Goal: Information Seeking & Learning: Learn about a topic

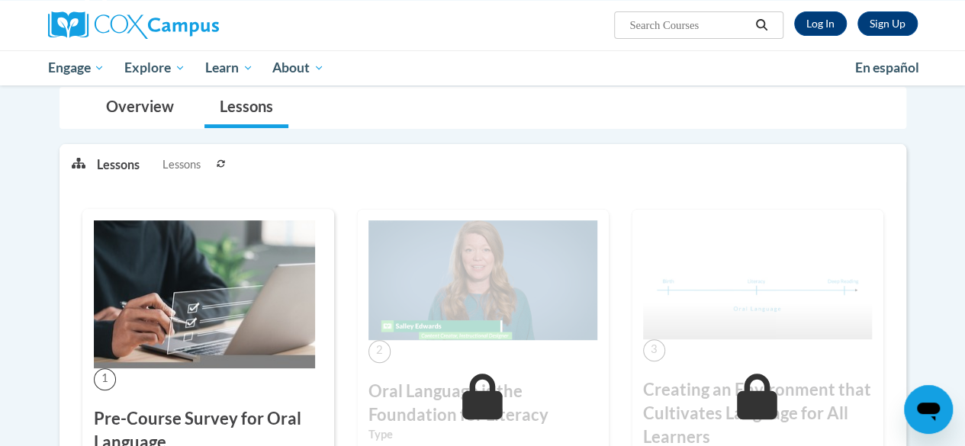
scroll to position [176, 0]
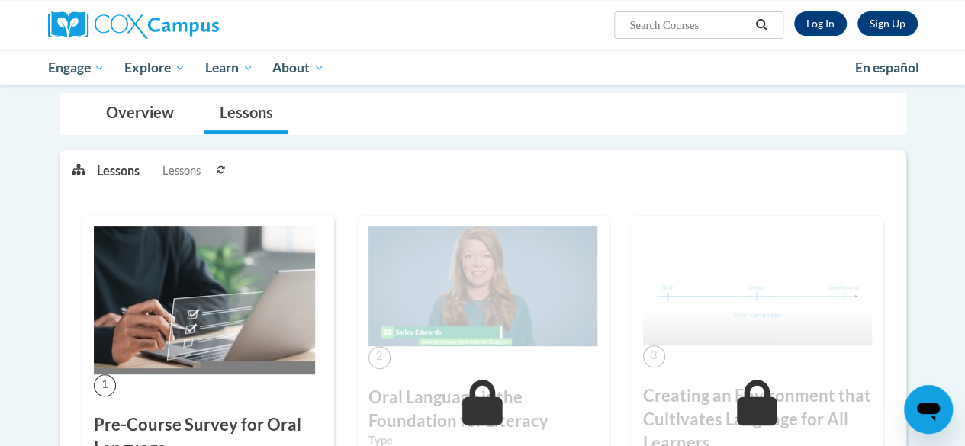
click at [826, 19] on link "Log In" at bounding box center [820, 23] width 53 height 24
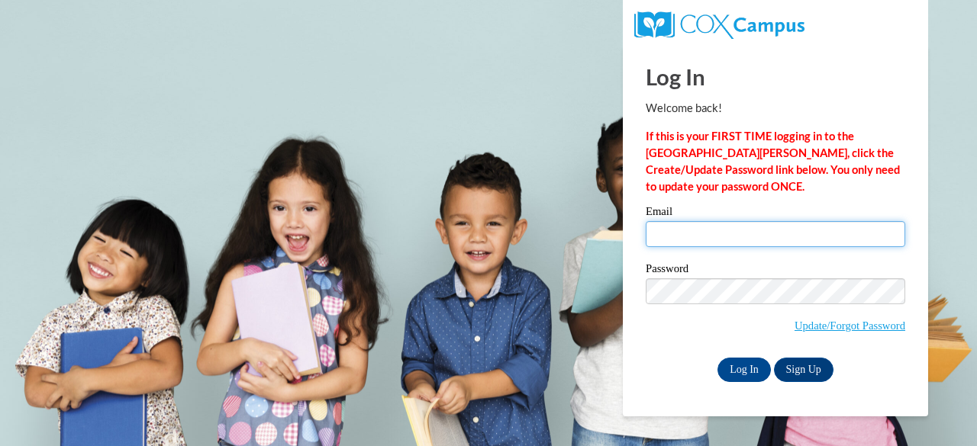
click at [804, 239] on input "Email" at bounding box center [775, 234] width 259 height 26
type input "e050189@muscogee.k12.ga.us"
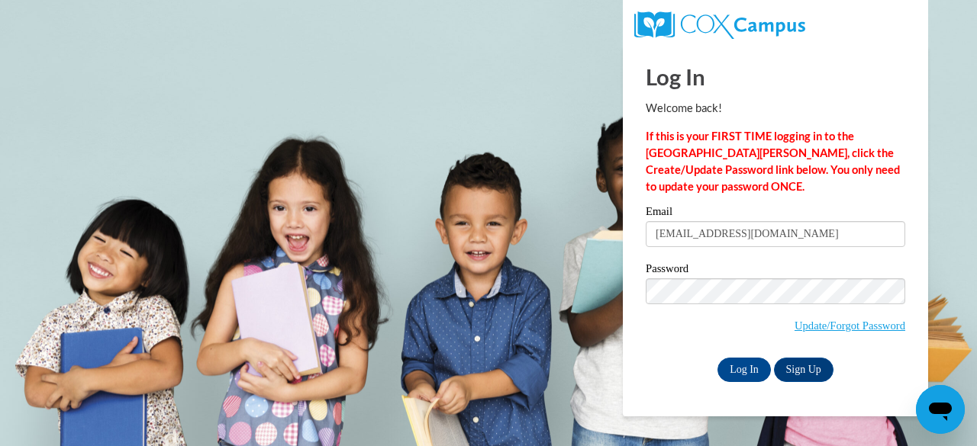
click at [753, 371] on input "Log In" at bounding box center [743, 370] width 53 height 24
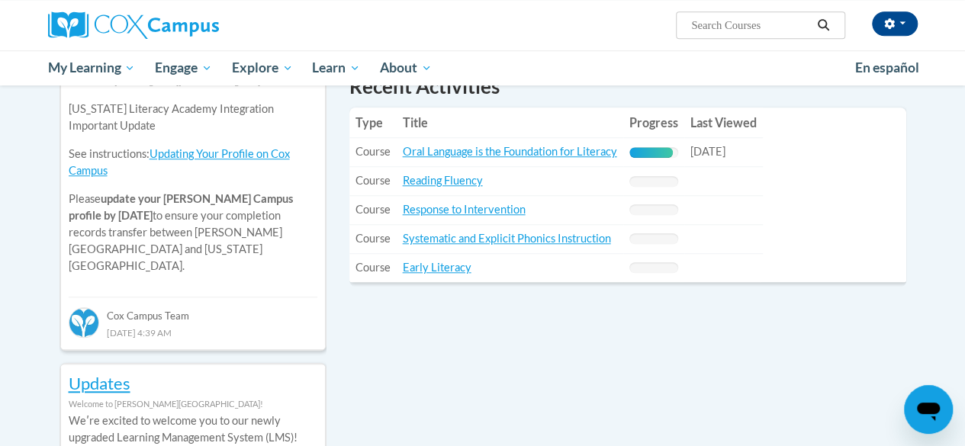
scroll to position [555, 0]
click at [662, 155] on div "90% Complete" at bounding box center [652, 153] width 44 height 11
click at [588, 157] on link "Oral Language is the Foundation for Literacy" at bounding box center [510, 152] width 214 height 13
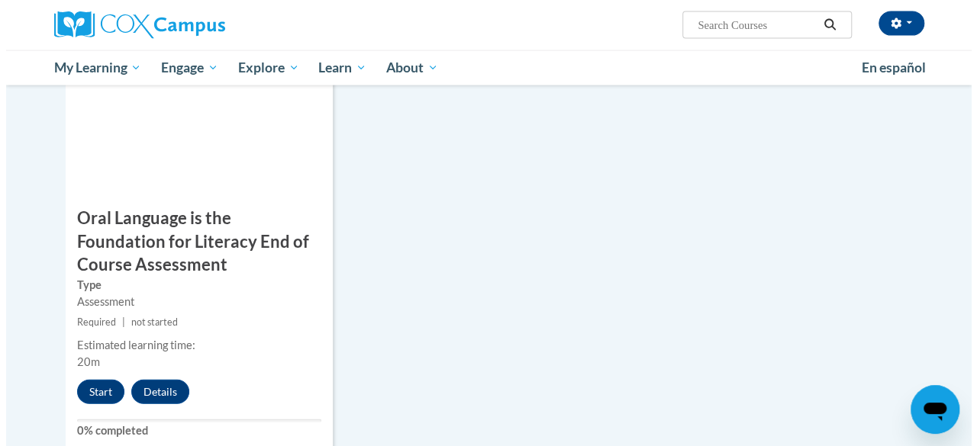
scroll to position [1670, 0]
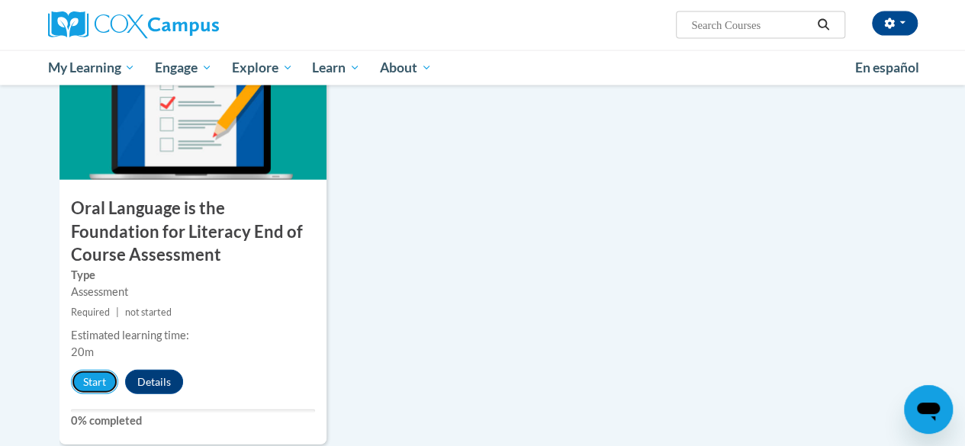
click at [79, 388] on button "Start" at bounding box center [94, 382] width 47 height 24
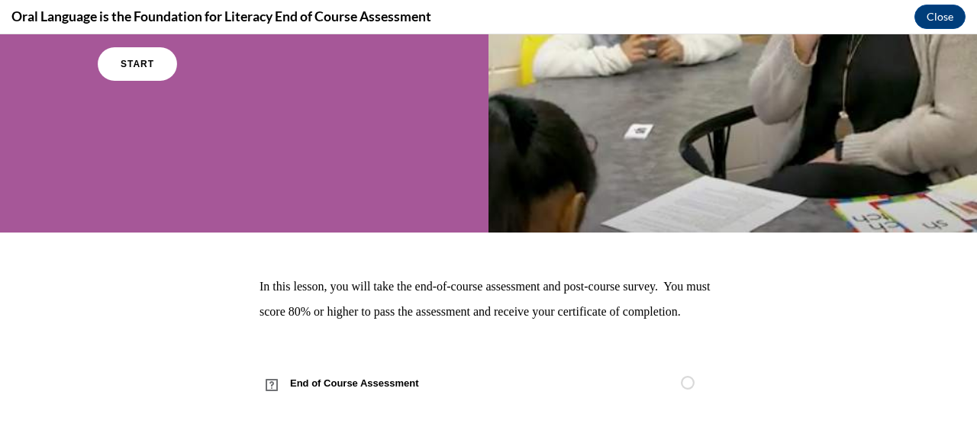
scroll to position [213, 0]
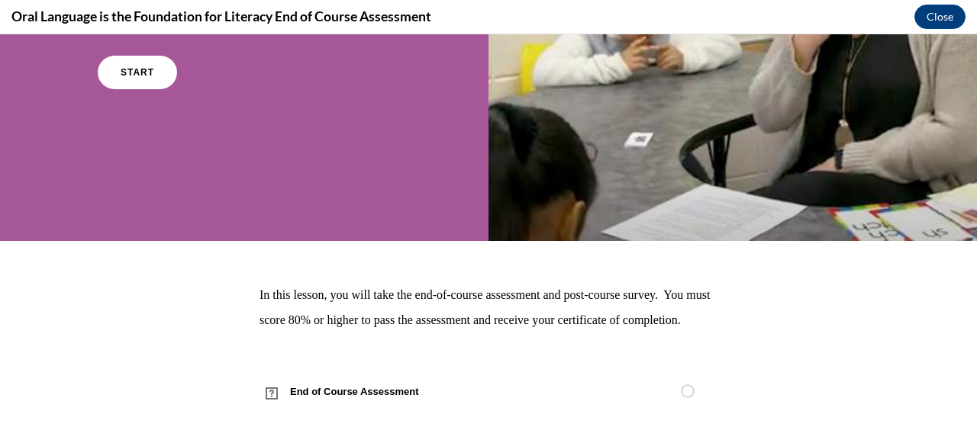
click at [116, 65] on link "START" at bounding box center [137, 73] width 79 height 34
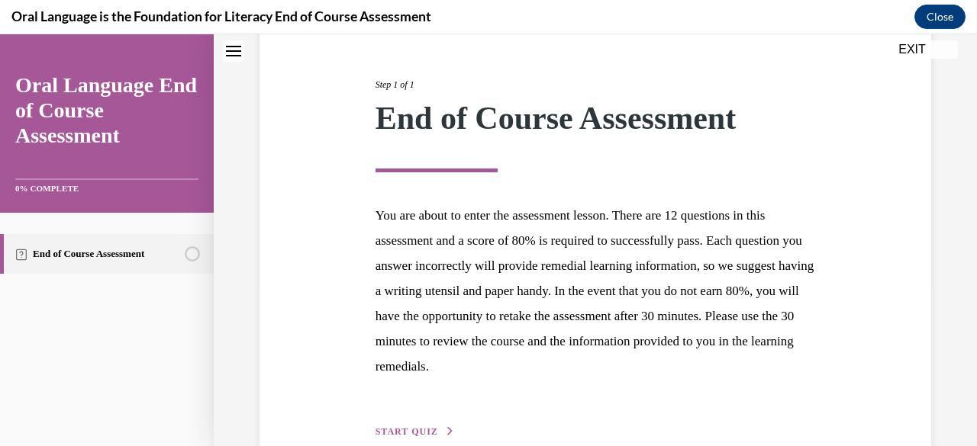
scroll to position [253, 0]
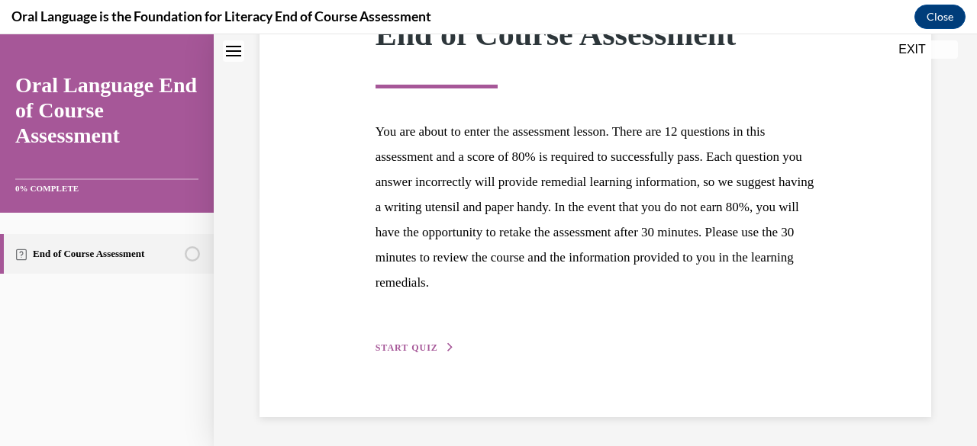
click at [417, 352] on button "START QUIZ" at bounding box center [414, 348] width 79 height 14
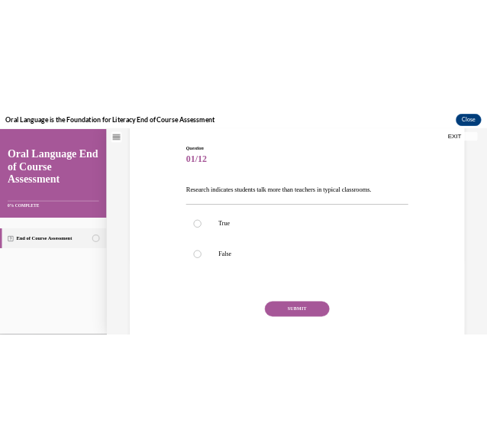
scroll to position [148, 0]
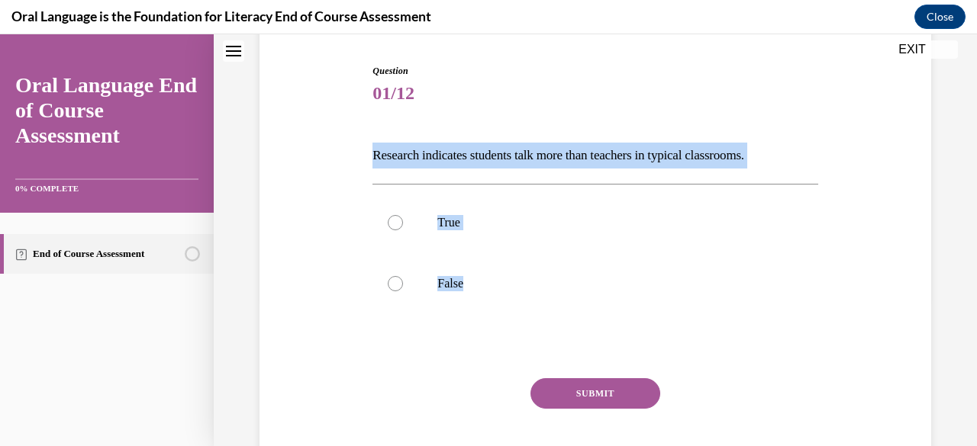
drag, startPoint x: 371, startPoint y: 157, endPoint x: 484, endPoint y: 293, distance: 176.6
click at [484, 293] on div "Question 01/12 Research indicates students talk more than teachers in typical c…" at bounding box center [594, 284] width 445 height 440
copy div "Research indicates students talk more than teachers in typical classrooms.   Tr…"
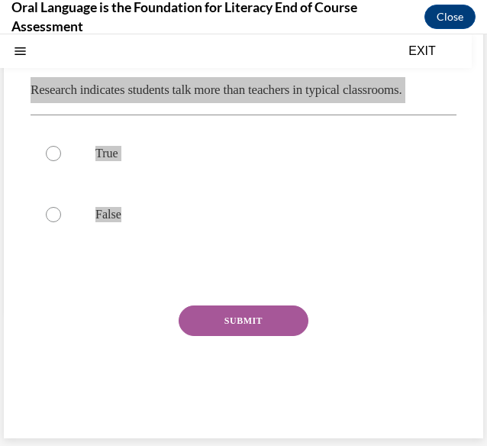
scroll to position [137, 0]
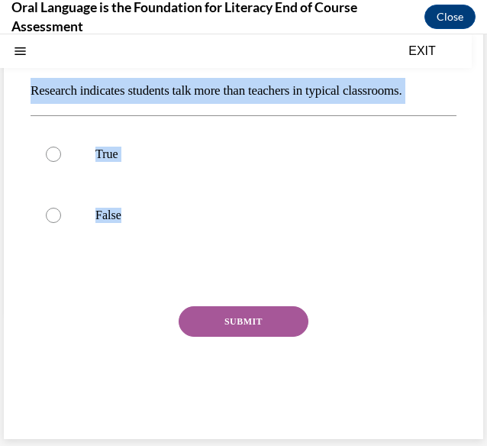
click at [51, 214] on div at bounding box center [53, 215] width 15 height 15
click at [51, 214] on input "False" at bounding box center [53, 215] width 15 height 15
radio input "true"
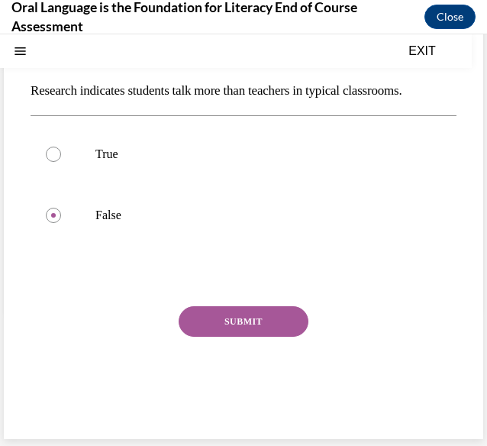
click at [229, 314] on button "SUBMIT" at bounding box center [244, 321] width 130 height 31
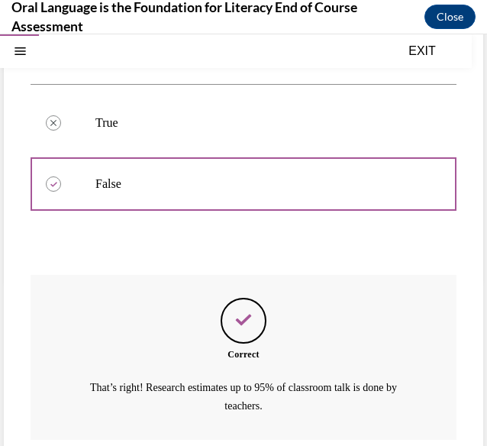
scroll to position [278, 0]
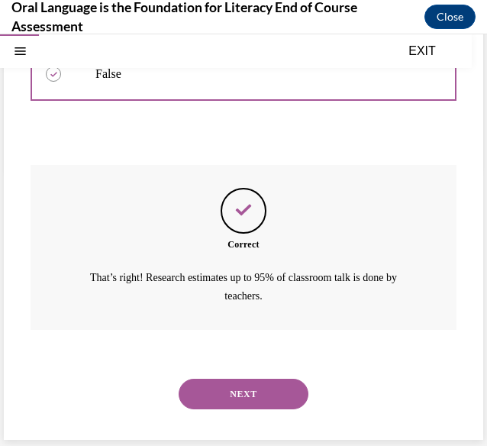
click at [194, 394] on button "NEXT" at bounding box center [244, 393] width 130 height 31
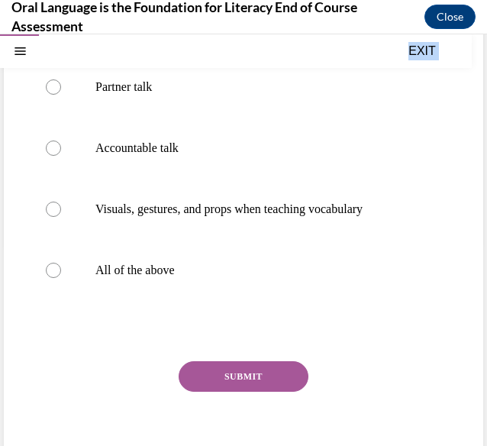
scroll to position [240, 0]
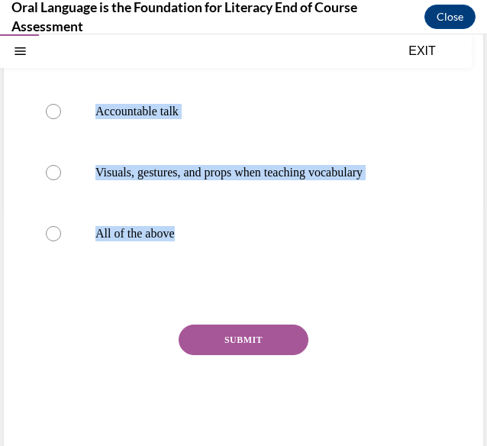
drag, startPoint x: 31, startPoint y: 225, endPoint x: 353, endPoint y: 274, distance: 325.7
click at [353, 274] on div "Question 02/12 Which of the following promotes oral language development in the…" at bounding box center [244, 178] width 426 height 543
copy div "Which of the following promotes oral language development in the classroom?  Pa…"
click at [56, 241] on div at bounding box center [53, 233] width 15 height 15
click at [56, 241] on input "All of the above" at bounding box center [53, 233] width 15 height 15
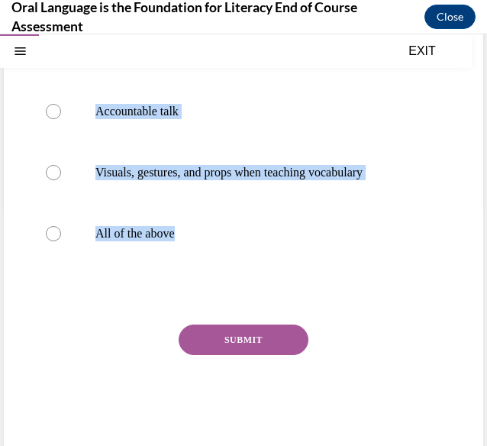
radio input "true"
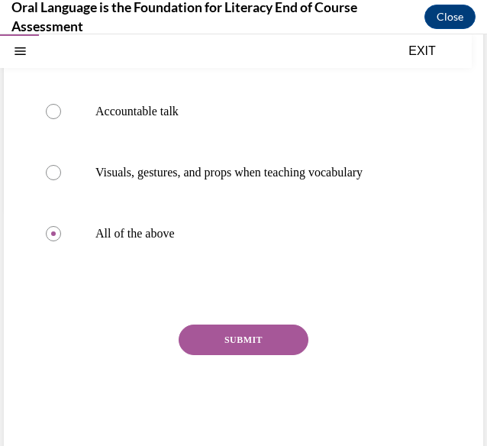
click at [247, 355] on button "SUBMIT" at bounding box center [244, 339] width 130 height 31
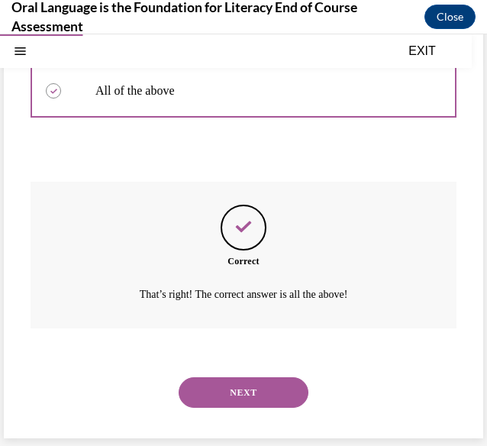
scroll to position [408, 0]
click at [255, 399] on button "NEXT" at bounding box center [244, 392] width 130 height 31
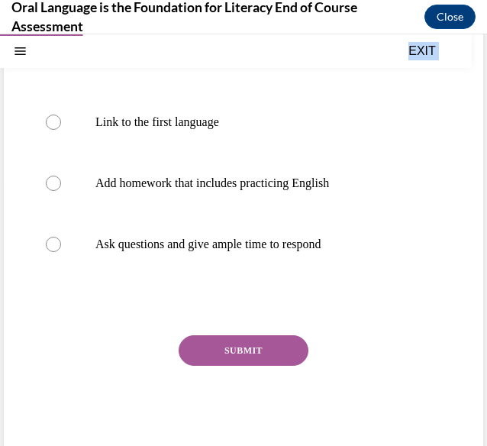
scroll to position [300, 0]
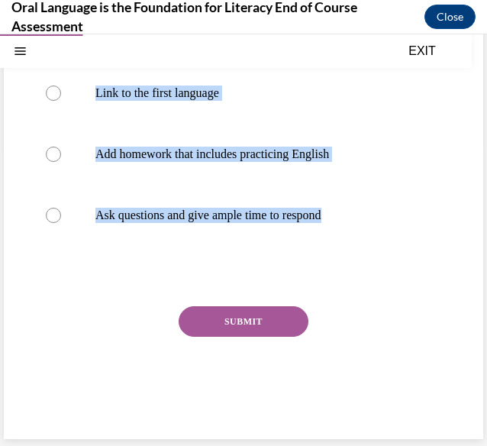
drag, startPoint x: 31, startPoint y: 221, endPoint x: 363, endPoint y: 239, distance: 333.2
click at [363, 239] on div "Question 03/12 Which of the following is NOT part of the HABLA, designed to sup…" at bounding box center [244, 139] width 426 height 584
copy div "Which of the following is NOT part of the HABLA, designed to support multilingu…"
click at [369, 239] on label "Ask questions and give ample time to respond" at bounding box center [244, 215] width 426 height 61
click at [61, 223] on input "Ask questions and give ample time to respond" at bounding box center [53, 215] width 15 height 15
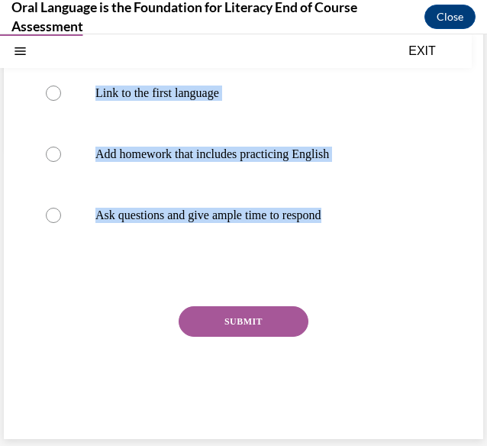
radio input "true"
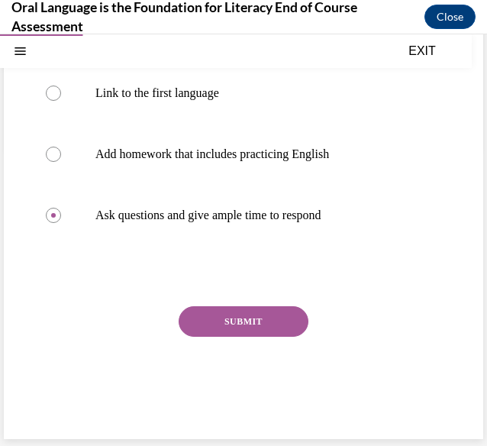
click at [53, 156] on div at bounding box center [53, 154] width 15 height 15
click at [53, 156] on input "Add homework that includes practicing English" at bounding box center [53, 154] width 15 height 15
radio input "true"
click at [208, 324] on button "SUBMIT" at bounding box center [244, 321] width 130 height 31
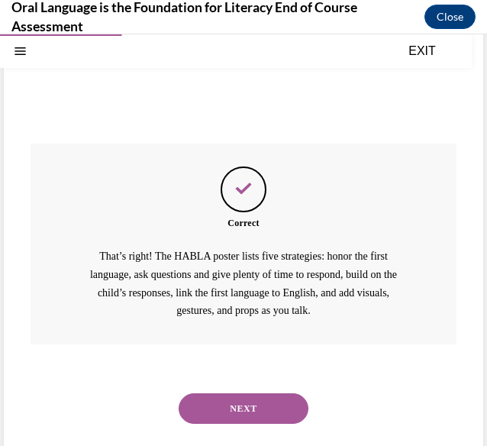
scroll to position [478, 0]
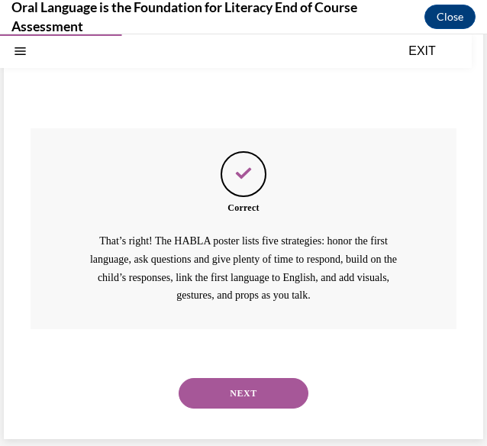
click at [214, 386] on button "NEXT" at bounding box center [244, 393] width 130 height 31
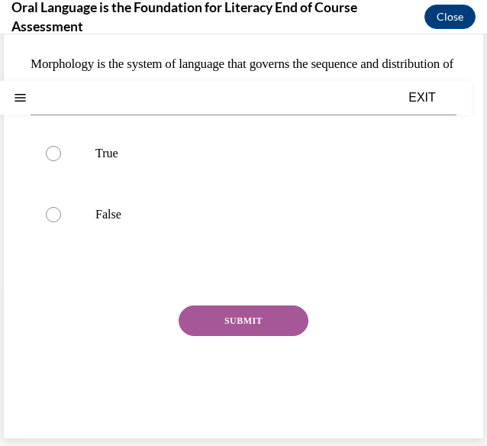
scroll to position [0, 0]
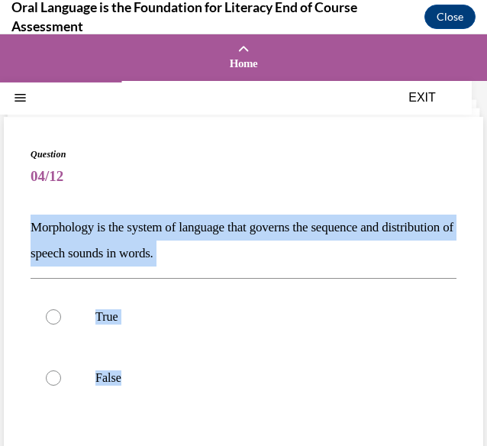
drag, startPoint x: 34, startPoint y: 222, endPoint x: 147, endPoint y: 394, distance: 205.5
click at [147, 394] on div "Question 04/12 Morphology is the system of language that governs the sequence a…" at bounding box center [244, 370] width 426 height 446
copy div "Morphology is the system of language that governs the sequence and distribution…"
click at [56, 381] on div at bounding box center [53, 377] width 15 height 15
click at [56, 381] on input "False" at bounding box center [53, 377] width 15 height 15
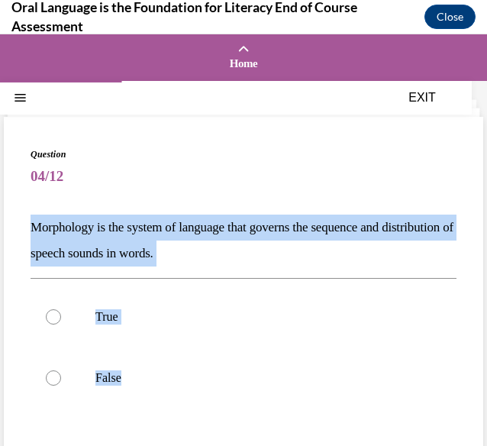
radio input "true"
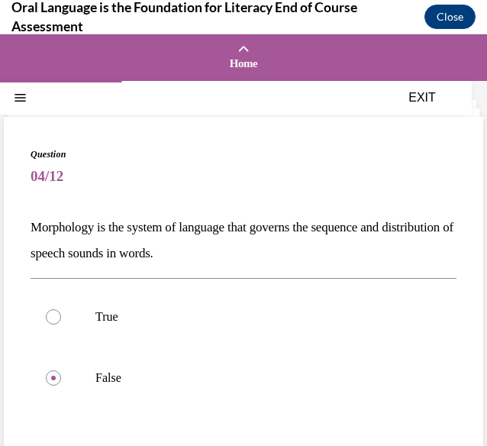
click at [71, 36] on link "Home" at bounding box center [243, 57] width 487 height 47
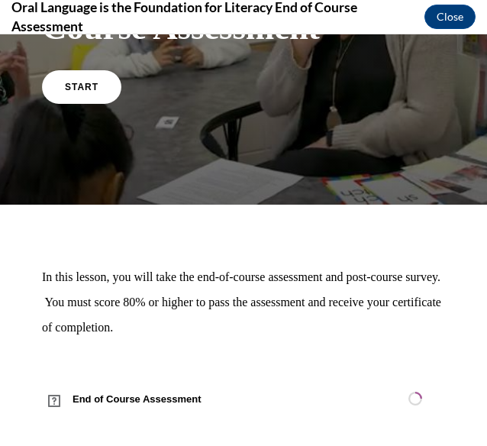
scroll to position [183, 0]
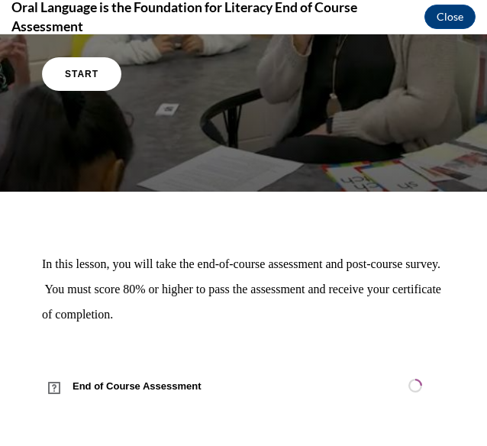
click at [65, 69] on span "START" at bounding box center [82, 74] width 34 height 11
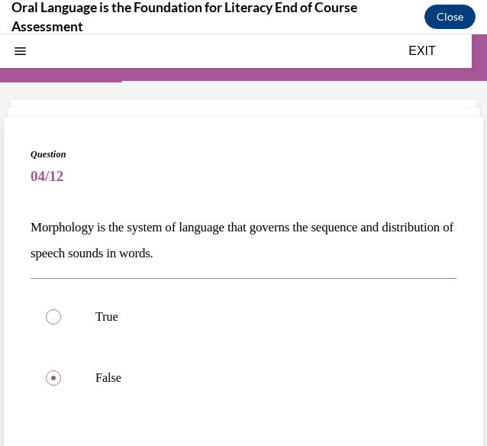
scroll to position [47, 0]
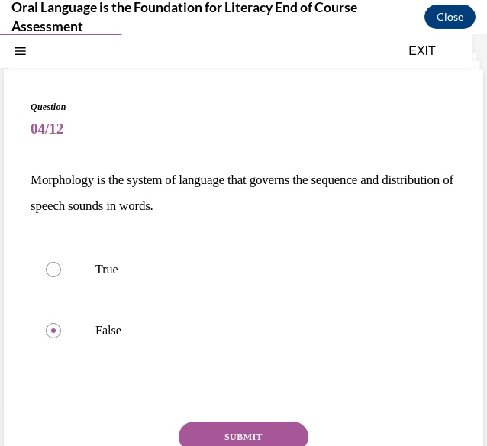
click at [217, 434] on button "SUBMIT" at bounding box center [244, 436] width 130 height 31
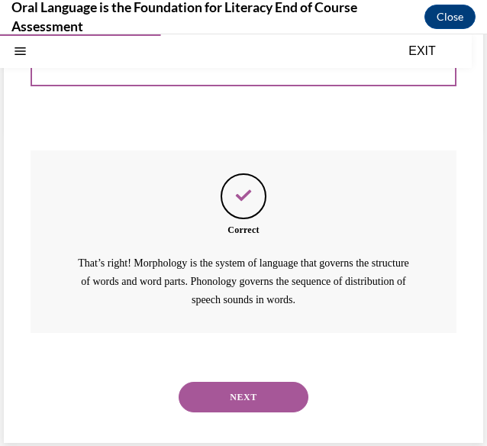
scroll to position [322, 0]
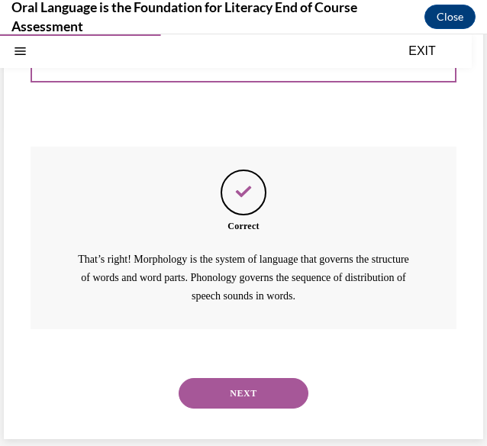
click at [209, 385] on button "NEXT" at bounding box center [244, 393] width 130 height 31
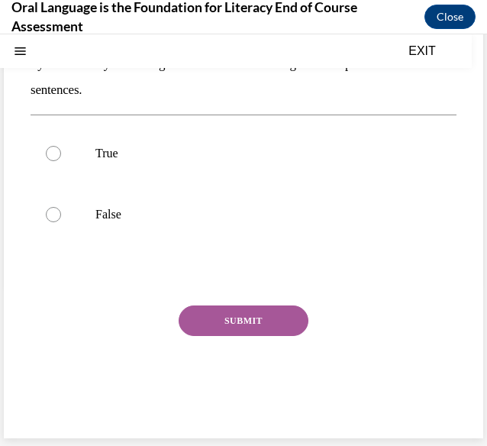
scroll to position [0, 0]
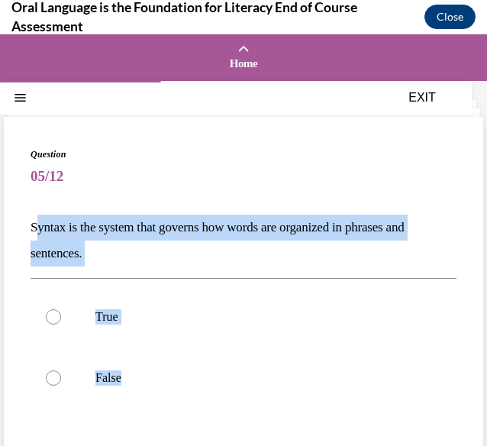
drag, startPoint x: 36, startPoint y: 222, endPoint x: 157, endPoint y: 379, distance: 198.6
click at [157, 379] on div "Question 05/12 Syntax is the system that governs how words are organized in phr…" at bounding box center [244, 370] width 426 height 446
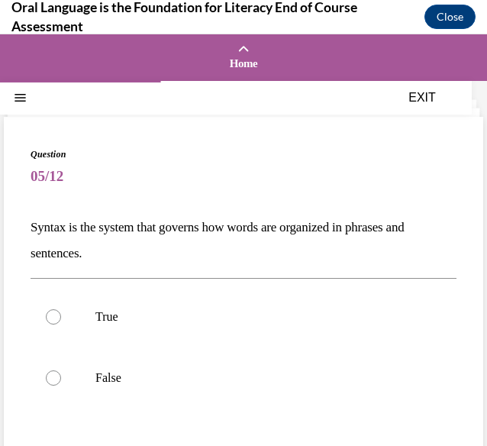
click at [29, 217] on div "Question 05/12 Syntax is the system that governs how words are organized in phr…" at bounding box center [243, 359] width 479 height 485
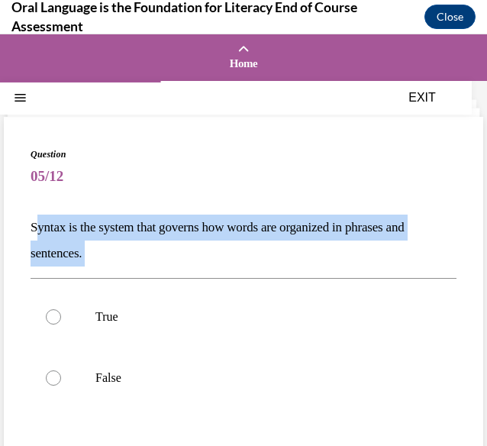
drag, startPoint x: 34, startPoint y: 230, endPoint x: 38, endPoint y: 266, distance: 36.9
click at [38, 266] on div "Question 05/12 Syntax is the system that governs how words are organized in phr…" at bounding box center [244, 370] width 426 height 446
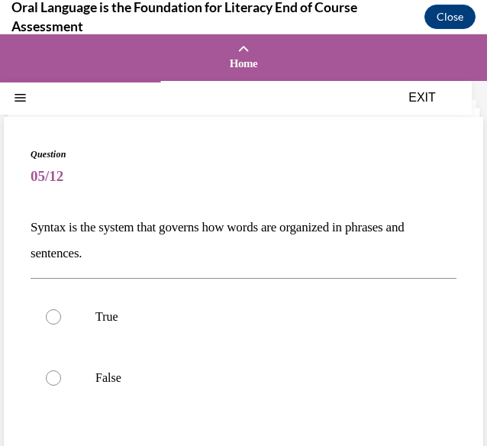
click at [27, 224] on div "Question 05/12 Syntax is the system that governs how words are organized in phr…" at bounding box center [243, 359] width 479 height 485
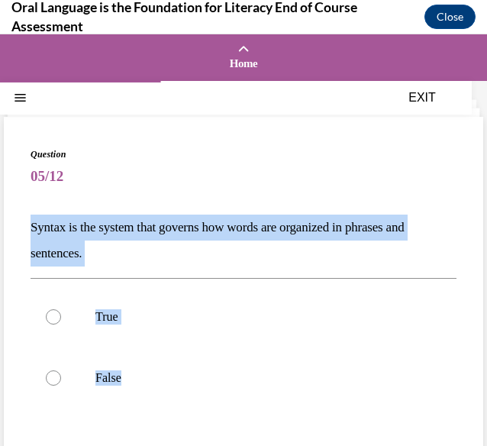
drag, startPoint x: 33, startPoint y: 227, endPoint x: 126, endPoint y: 395, distance: 192.0
click at [126, 395] on div "Question 05/12 Syntax is the system that governs how words are organized in phr…" at bounding box center [244, 370] width 426 height 446
copy div "Syntax is the system that governs how words are organized in phrases and senten…"
click at [55, 313] on div at bounding box center [53, 316] width 15 height 15
click at [55, 313] on input "True" at bounding box center [53, 316] width 15 height 15
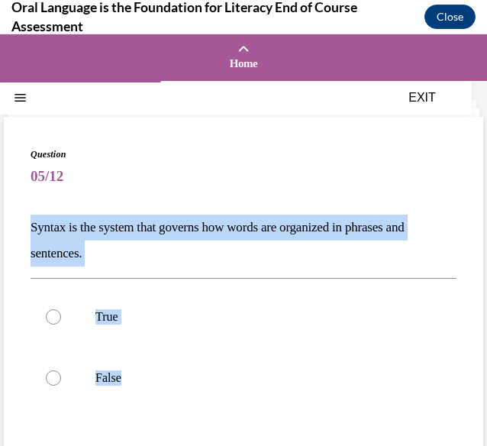
radio input "true"
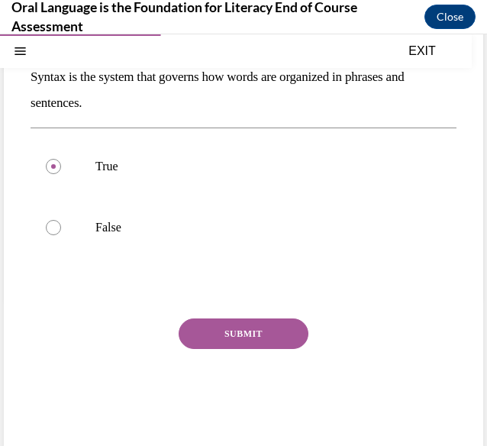
click at [271, 344] on button "SUBMIT" at bounding box center [244, 333] width 130 height 31
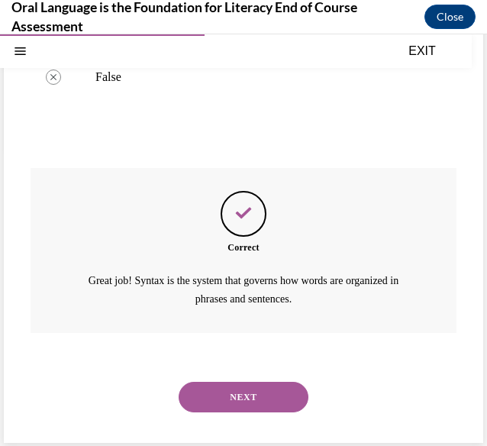
scroll to position [304, 0]
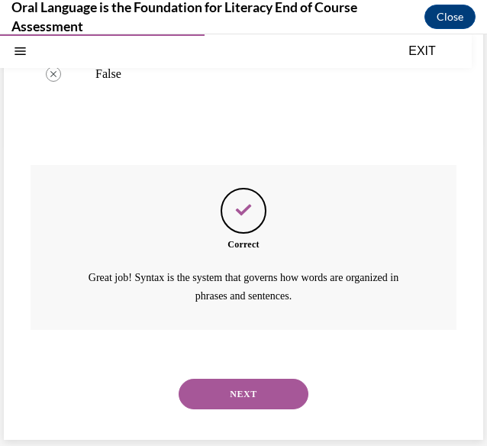
click at [200, 403] on button "NEXT" at bounding box center [244, 393] width 130 height 31
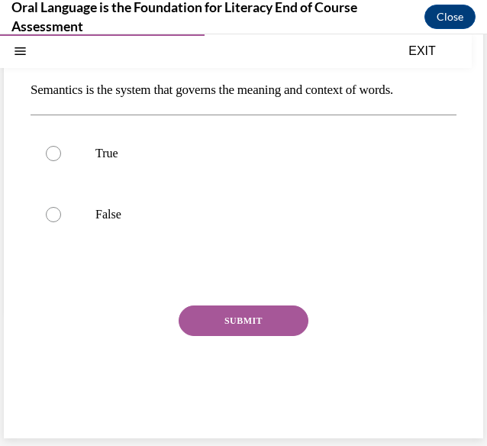
scroll to position [104, 0]
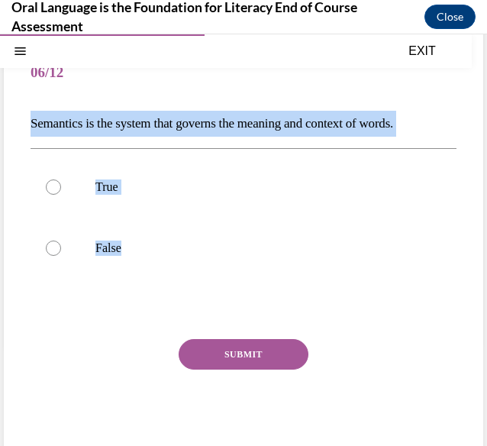
drag, startPoint x: 32, startPoint y: 124, endPoint x: 146, endPoint y: 306, distance: 214.9
click at [146, 306] on div "Question 06/12 Semantics is the system that governs the meaning and context of …" at bounding box center [244, 253] width 426 height 420
click at [146, 306] on div at bounding box center [244, 307] width 426 height 18
drag, startPoint x: 32, startPoint y: 118, endPoint x: 136, endPoint y: 269, distance: 183.3
click at [136, 269] on div "Question 06/12 Semantics is the system that governs the meaning and context of …" at bounding box center [244, 253] width 426 height 420
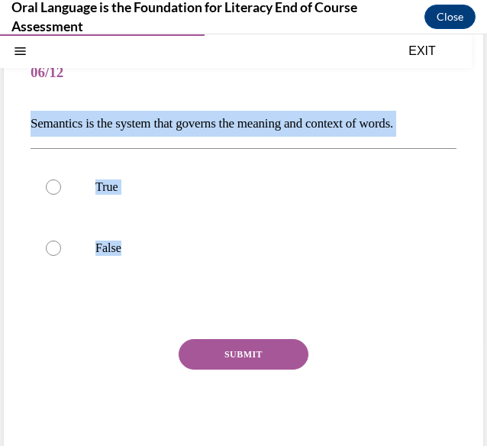
copy div "Semantics is the system that governs the meaning and context of words.  True Fa…"
click at [53, 193] on div at bounding box center [53, 186] width 15 height 15
click at [53, 193] on input "True" at bounding box center [53, 186] width 15 height 15
radio input "true"
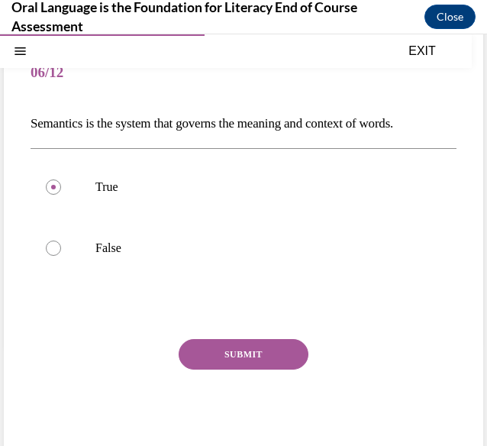
click at [200, 342] on button "SUBMIT" at bounding box center [244, 354] width 130 height 31
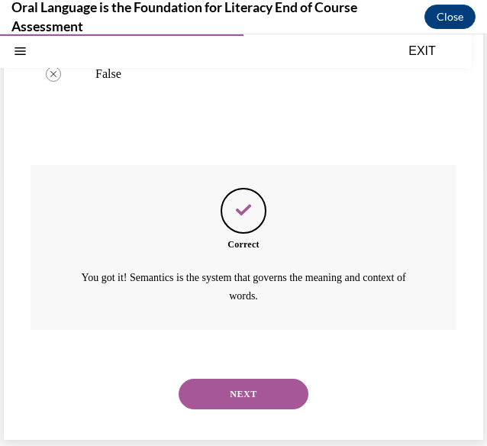
scroll to position [278, 0]
click at [247, 394] on button "NEXT" at bounding box center [244, 393] width 130 height 31
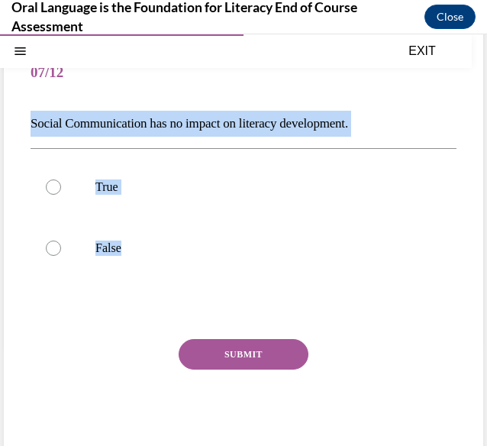
drag, startPoint x: 27, startPoint y: 118, endPoint x: 134, endPoint y: 265, distance: 181.3
click at [134, 265] on div "Question 07/12 Social Communication has no impact on literacy development. True…" at bounding box center [243, 242] width 479 height 459
copy div "Social Communication has no impact on literacy development. True False"
click at [55, 252] on div at bounding box center [53, 247] width 15 height 15
click at [55, 252] on input "False" at bounding box center [53, 247] width 15 height 15
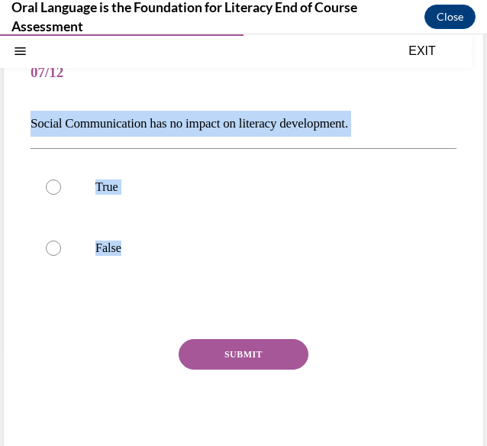
radio input "true"
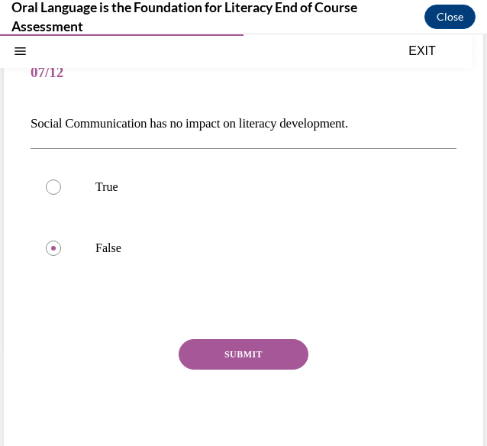
click at [202, 354] on button "SUBMIT" at bounding box center [244, 354] width 130 height 31
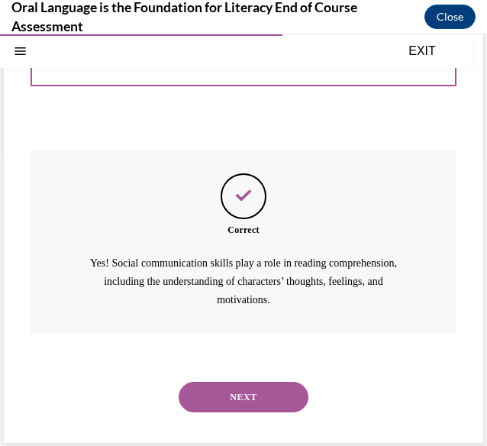
scroll to position [296, 0]
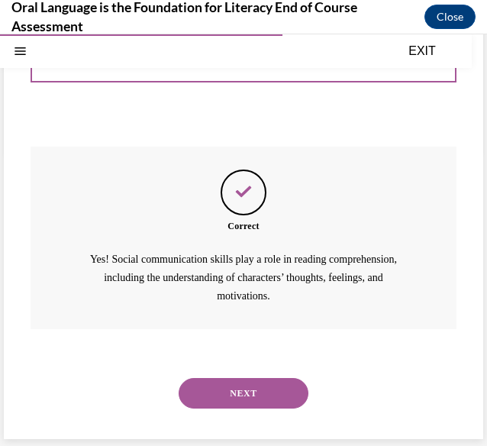
click at [227, 387] on button "NEXT" at bounding box center [244, 393] width 130 height 31
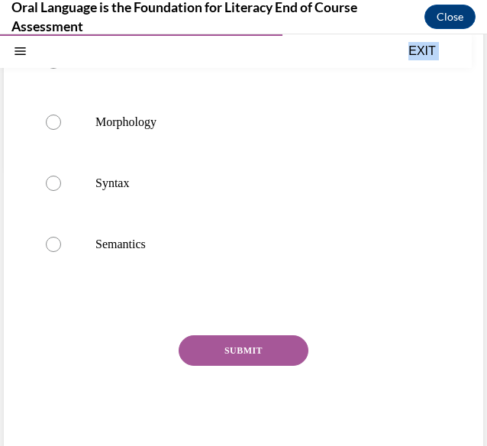
scroll to position [311, 0]
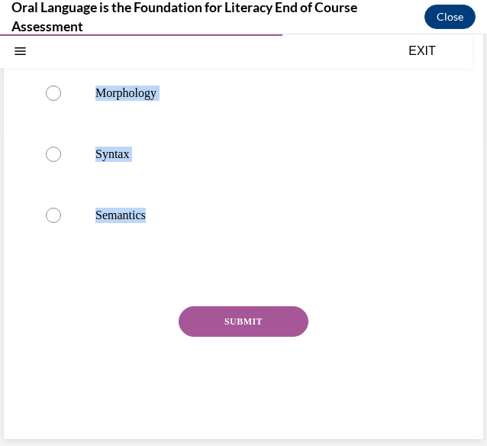
drag, startPoint x: 34, startPoint y: 224, endPoint x: 160, endPoint y: 218, distance: 126.8
click at [160, 218] on div "Question 08/12 Mrs. Coleman is planning a small group to introduce the short /ŏ…" at bounding box center [244, 134] width 426 height 594
copy div "Mrs. Coleman is planning a small group to introduce the short /ŏ/ sound to her …"
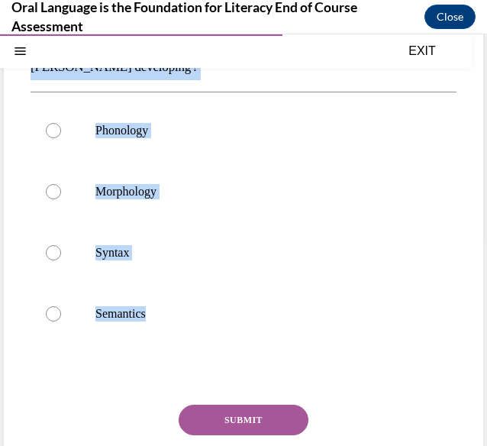
scroll to position [211, 0]
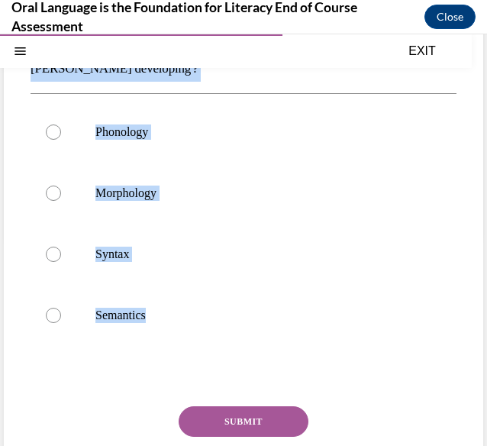
click at [64, 133] on label "Phonology" at bounding box center [244, 131] width 426 height 61
click at [61, 133] on input "Phonology" at bounding box center [53, 131] width 15 height 15
radio input "true"
click at [268, 427] on button "SUBMIT" at bounding box center [244, 421] width 130 height 31
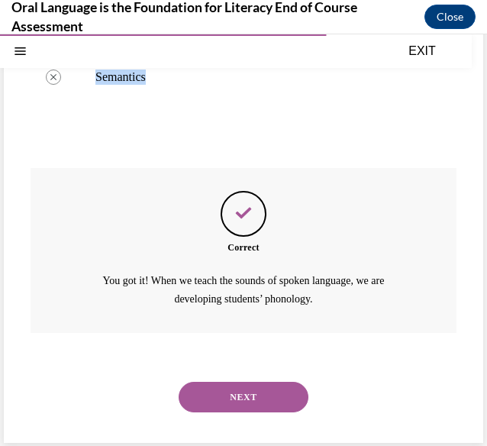
scroll to position [452, 0]
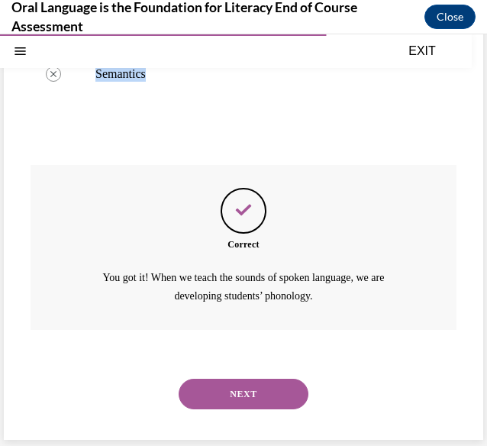
click at [267, 399] on button "NEXT" at bounding box center [244, 393] width 130 height 31
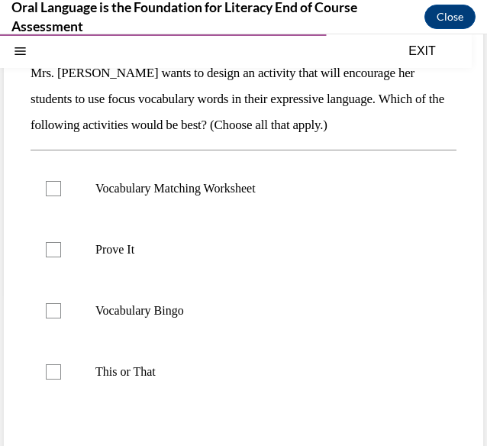
scroll to position [155, 0]
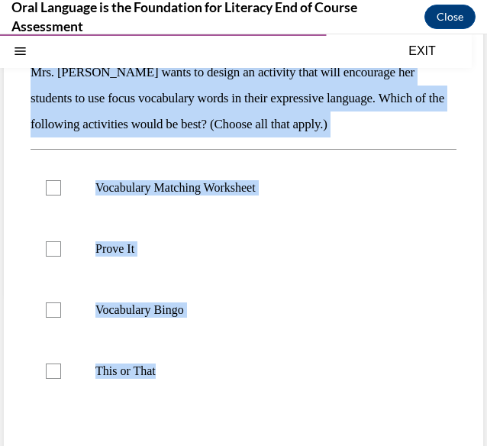
drag, startPoint x: 31, startPoint y: 71, endPoint x: 165, endPoint y: 382, distance: 339.1
click at [165, 382] on div "Question 09/12 Mrs. Butler wants to design an activity that will encourage her …" at bounding box center [244, 289] width 426 height 594
click at [165, 382] on label "This or That" at bounding box center [244, 370] width 426 height 61
click at [61, 378] on input "This or That" at bounding box center [53, 370] width 15 height 15
checkbox input "true"
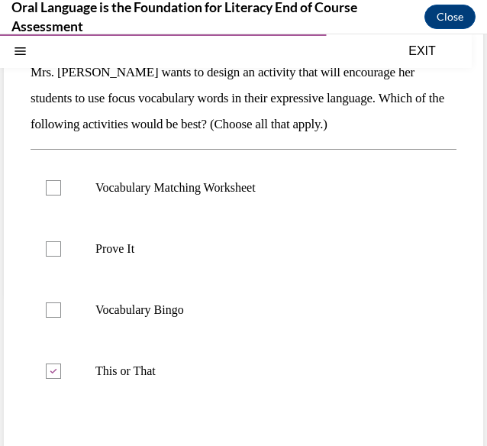
click at [30, 76] on div "Question 09/12 Mrs. Butler wants to design an activity that will encourage her …" at bounding box center [243, 278] width 479 height 633
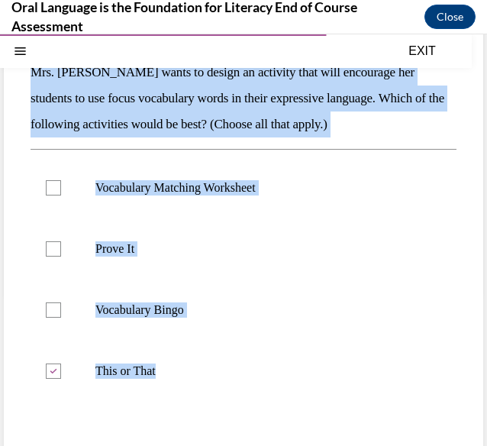
drag, startPoint x: 32, startPoint y: 74, endPoint x: 157, endPoint y: 373, distance: 324.2
click at [157, 373] on div "Question 09/12 Mrs. Butler wants to design an activity that will encourage her …" at bounding box center [244, 289] width 426 height 594
copy div "Mrs. Butler wants to design an activity that will encourage her students to use…"
click at [63, 254] on label "Prove It" at bounding box center [244, 248] width 426 height 61
click at [61, 254] on input "Prove It" at bounding box center [53, 248] width 15 height 15
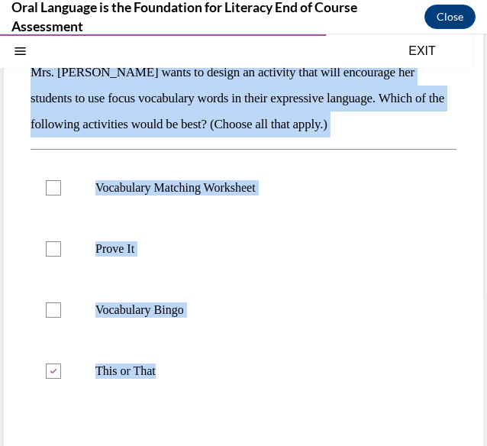
checkbox input "true"
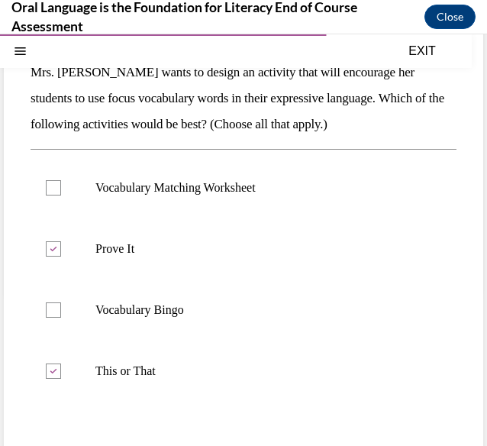
click at [61, 324] on label "Vocabulary Bingo" at bounding box center [244, 309] width 426 height 61
click at [61, 317] on input "Vocabulary Bingo" at bounding box center [53, 309] width 15 height 15
checkbox input "true"
click at [53, 378] on label "This or That" at bounding box center [244, 370] width 426 height 61
click at [53, 378] on input "This or That" at bounding box center [53, 370] width 15 height 15
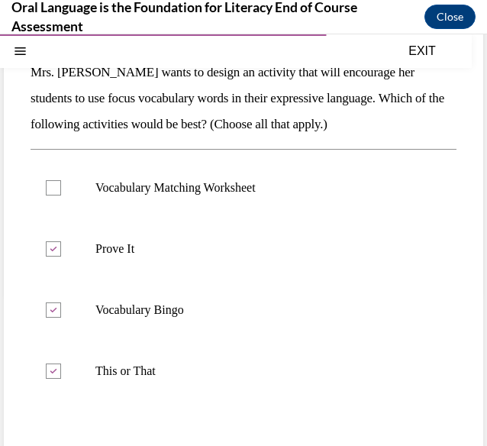
checkbox input "false"
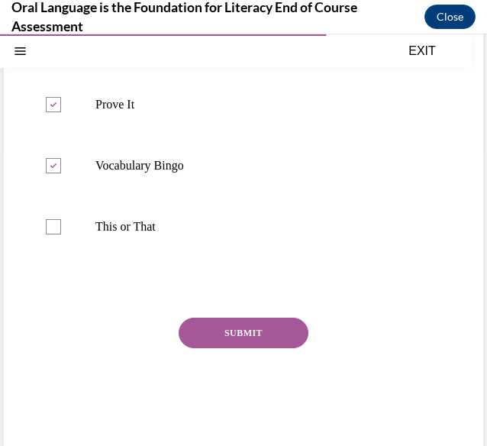
scroll to position [301, 0]
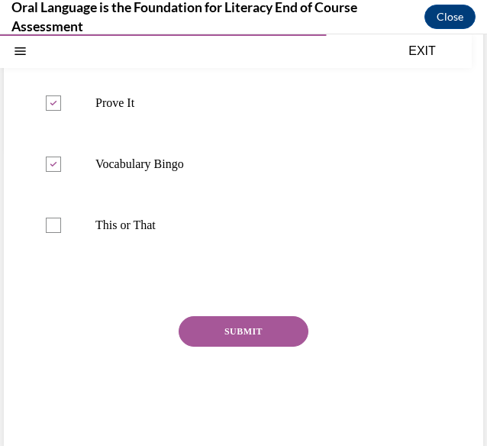
click at [254, 325] on button "SUBMIT" at bounding box center [244, 331] width 130 height 31
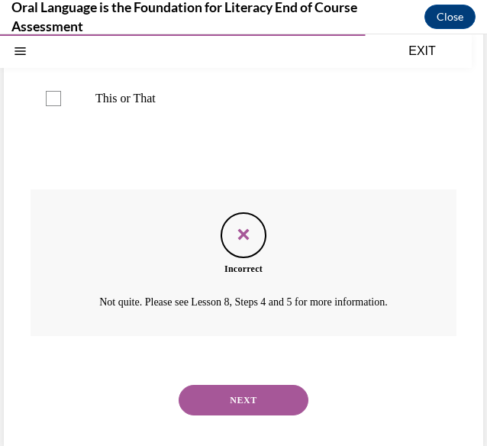
scroll to position [434, 0]
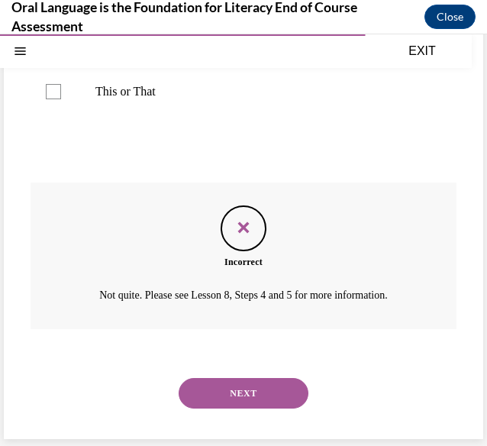
click at [261, 397] on button "NEXT" at bounding box center [244, 393] width 130 height 31
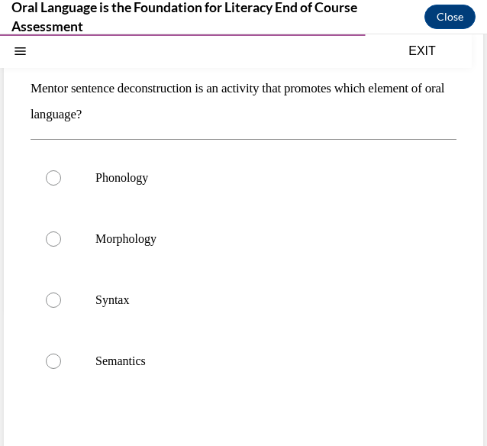
scroll to position [141, 0]
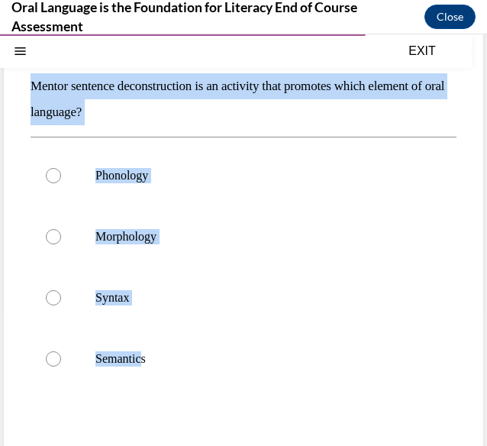
drag, startPoint x: 34, startPoint y: 82, endPoint x: 143, endPoint y: 381, distance: 317.4
click at [143, 381] on div "Question 10/12 Mentor sentence deconstruction is an activity that promotes whic…" at bounding box center [244, 290] width 426 height 568
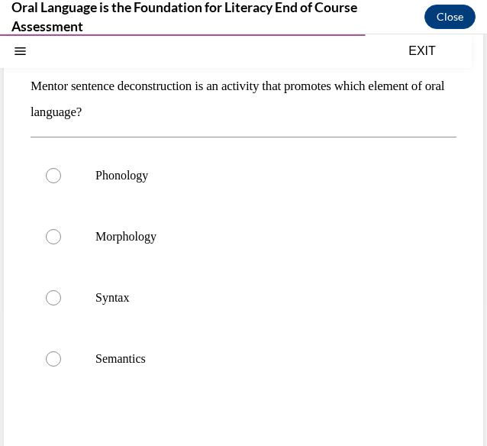
click at [153, 349] on label "Semantics" at bounding box center [244, 358] width 426 height 61
click at [61, 351] on input "Semantics" at bounding box center [53, 358] width 15 height 15
radio input "true"
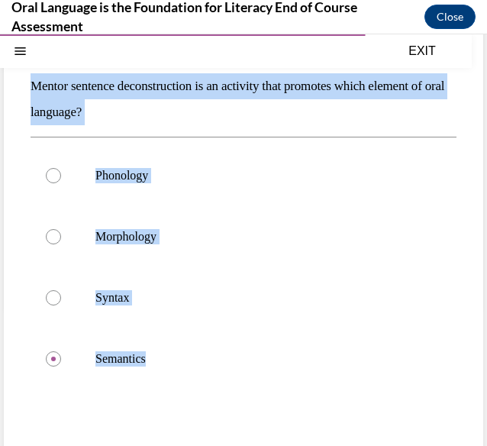
drag, startPoint x: 31, startPoint y: 86, endPoint x: 163, endPoint y: 391, distance: 332.5
click at [163, 391] on div "Question 10/12 Mentor sentence deconstruction is an activity that promotes whic…" at bounding box center [244, 290] width 426 height 568
copy div "Mentor sentence deconstruction is an activity that promotes which element of or…"
click at [57, 297] on div at bounding box center [53, 297] width 15 height 15
click at [57, 297] on input "Syntax" at bounding box center [53, 297] width 15 height 15
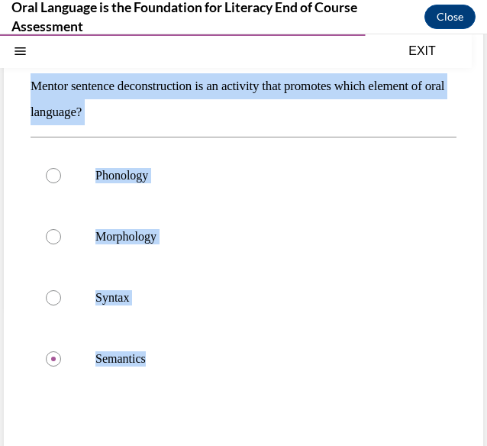
radio input "true"
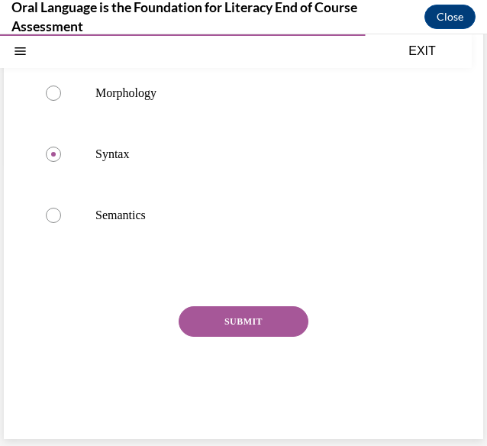
click at [293, 320] on button "SUBMIT" at bounding box center [244, 321] width 130 height 31
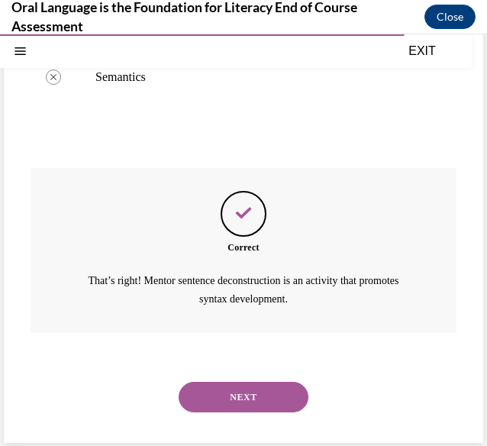
scroll to position [426, 0]
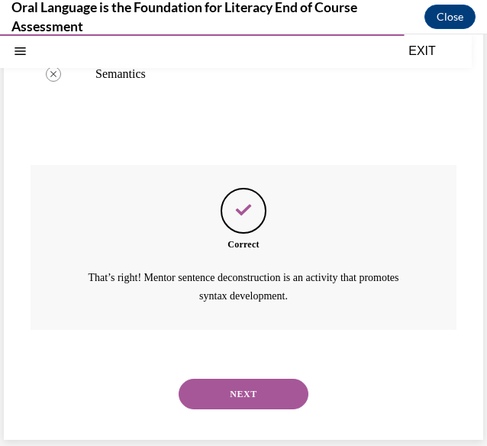
click at [298, 394] on button "NEXT" at bounding box center [244, 393] width 130 height 31
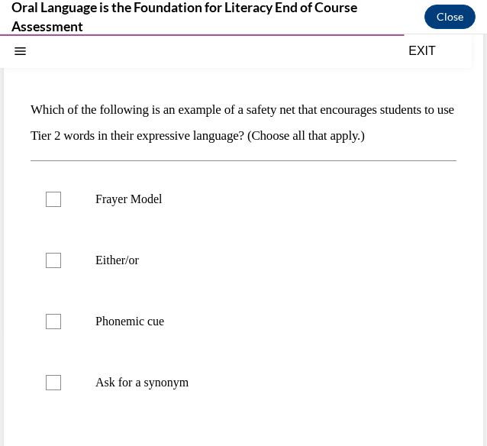
scroll to position [116, 0]
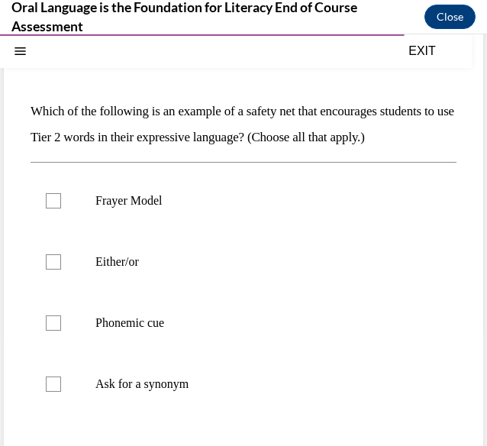
drag, startPoint x: 35, startPoint y: 108, endPoint x: 240, endPoint y: 414, distance: 368.7
click at [240, 414] on div "Question 11/12 Which of the following is an example of a safety net that encour…" at bounding box center [244, 315] width 426 height 568
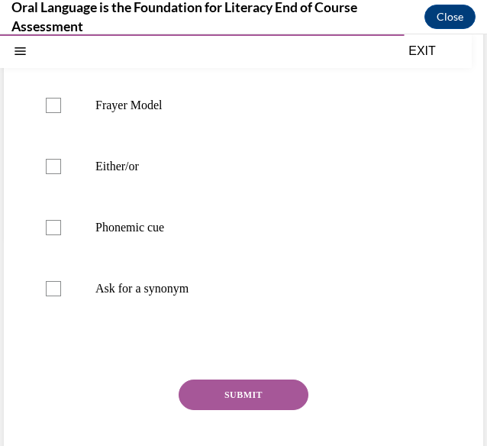
scroll to position [217, 0]
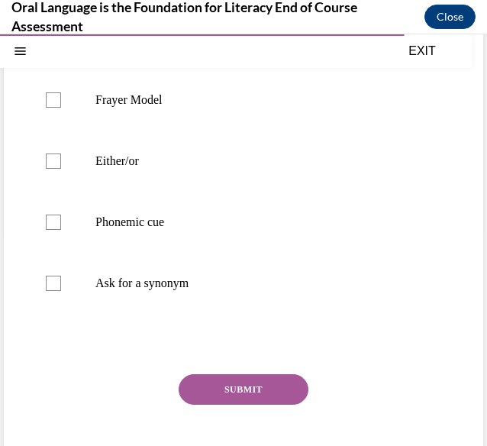
click at [58, 130] on label "Frayer Model" at bounding box center [244, 99] width 426 height 61
click at [58, 108] on input "Frayer Model" at bounding box center [53, 99] width 15 height 15
checkbox input "true"
click at [55, 291] on div at bounding box center [53, 282] width 15 height 15
click at [55, 291] on input "Ask for a synonym" at bounding box center [53, 282] width 15 height 15
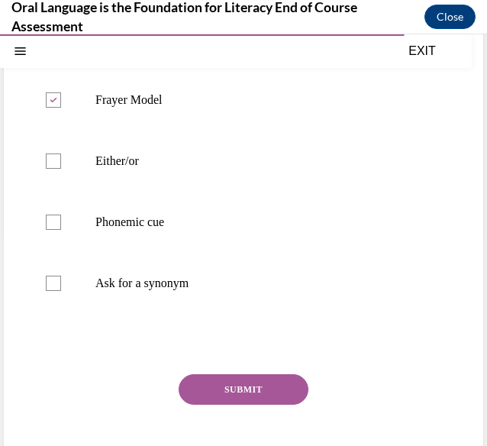
checkbox input "true"
click at [217, 404] on button "SUBMIT" at bounding box center [244, 389] width 130 height 31
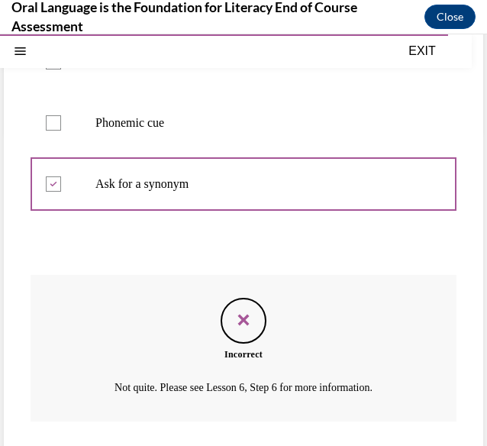
scroll to position [434, 0]
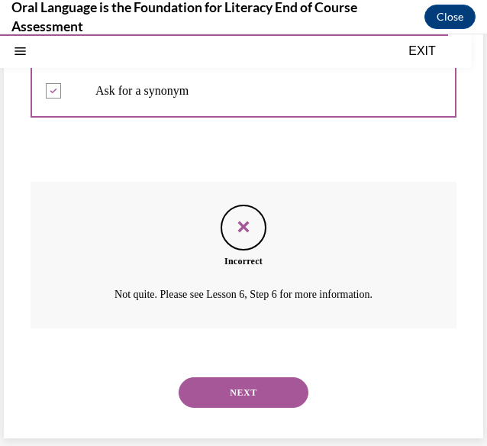
click at [217, 405] on button "NEXT" at bounding box center [244, 392] width 130 height 31
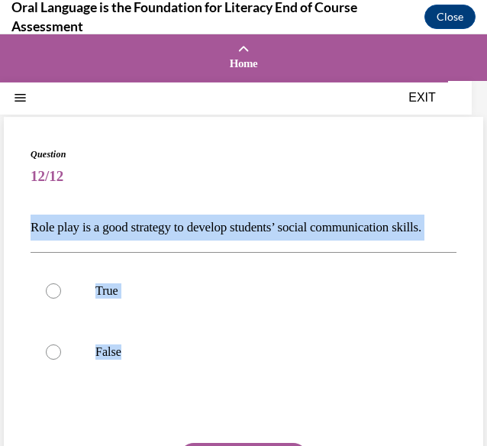
drag, startPoint x: 31, startPoint y: 223, endPoint x: 142, endPoint y: 385, distance: 197.0
click at [142, 385] on div "Question 12/12 Role play is a good strategy to develop students’ social communi…" at bounding box center [244, 357] width 426 height 420
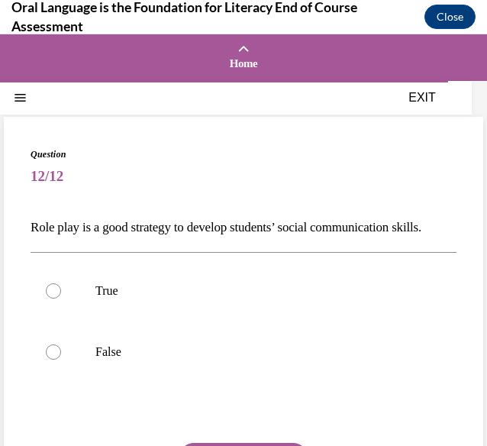
click at [143, 425] on div "Question 12/12 Role play is a good strategy to develop students’ social communi…" at bounding box center [244, 357] width 426 height 420
click at [49, 321] on label "True" at bounding box center [244, 290] width 426 height 61
click at [49, 298] on input "True" at bounding box center [53, 290] width 15 height 15
radio input "true"
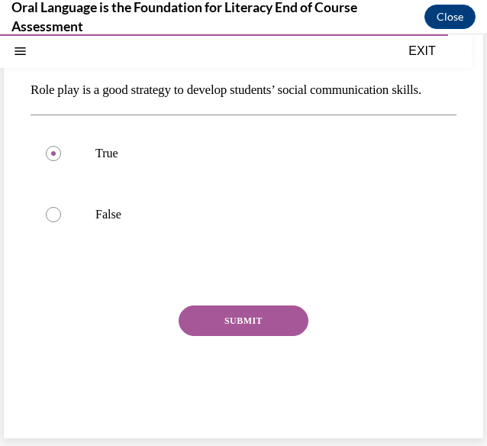
click at [267, 331] on button "SUBMIT" at bounding box center [244, 320] width 130 height 31
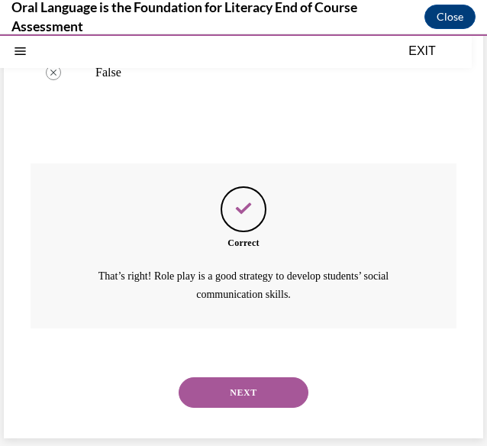
scroll to position [304, 0]
click at [279, 389] on button "NEXT" at bounding box center [244, 392] width 130 height 31
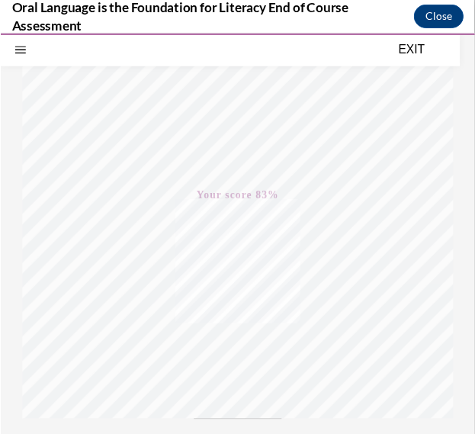
scroll to position [310, 0]
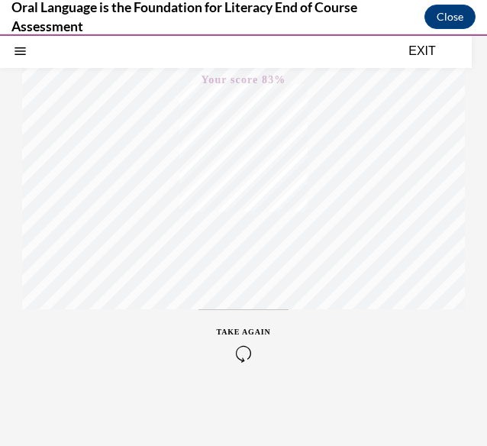
click at [417, 59] on button "EXIT" at bounding box center [422, 51] width 92 height 18
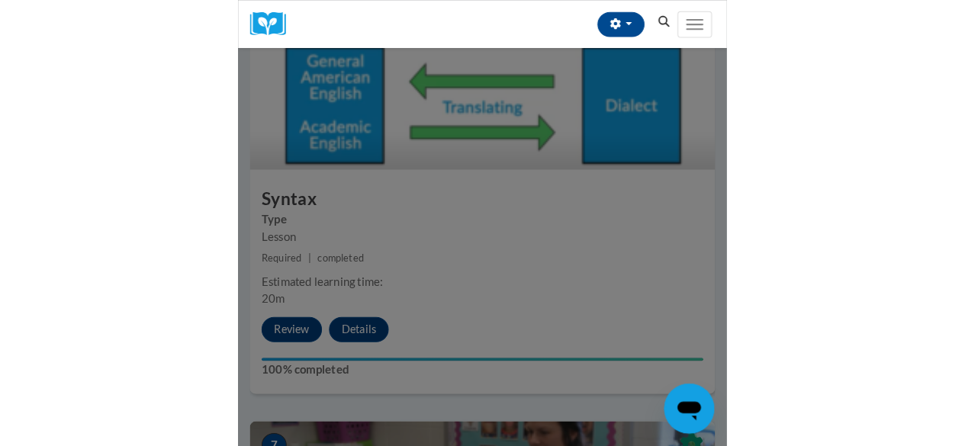
scroll to position [2057, 0]
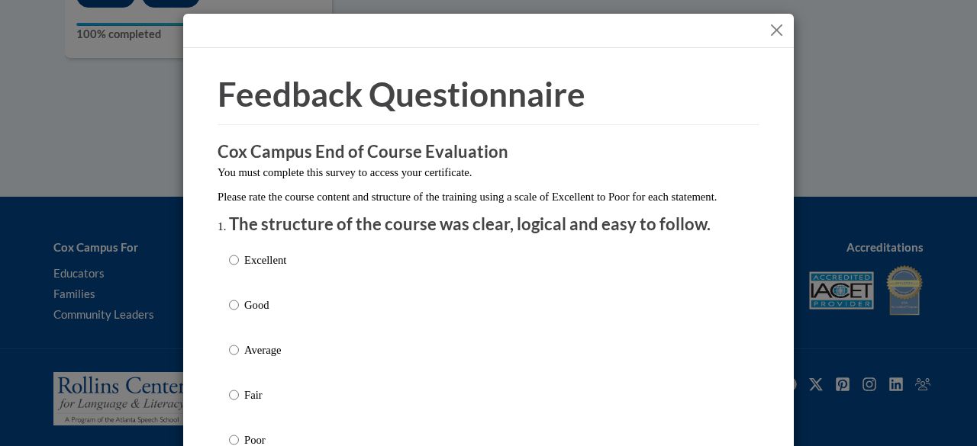
click at [838, 309] on div "Feedback Questionnaire Rate Course Comments Cox Campus End of Course Evaluation…" at bounding box center [488, 223] width 977 height 446
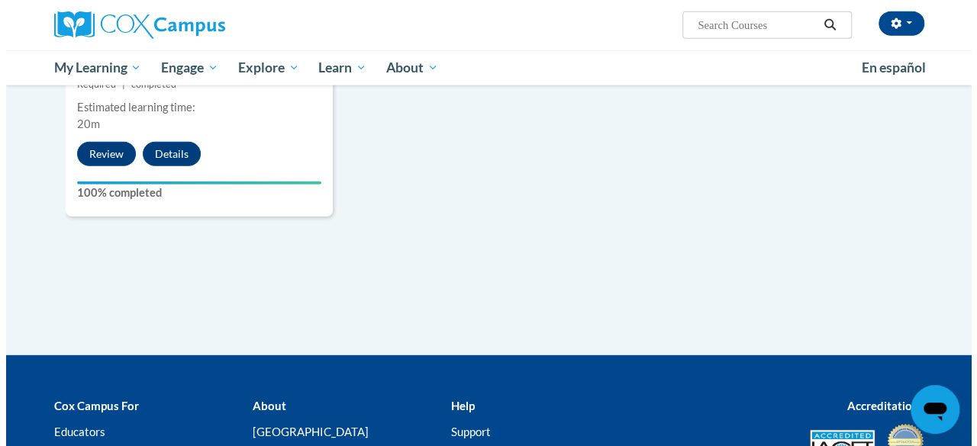
scroll to position [1899, 0]
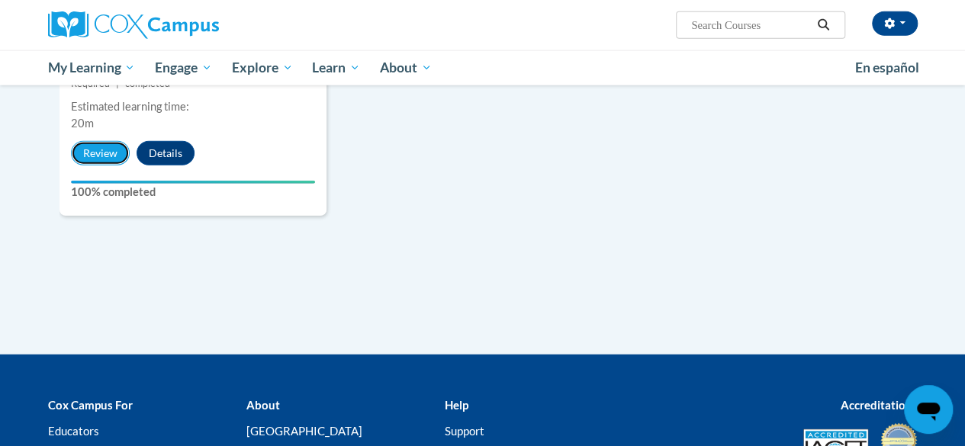
click at [108, 155] on button "Review" at bounding box center [100, 153] width 59 height 24
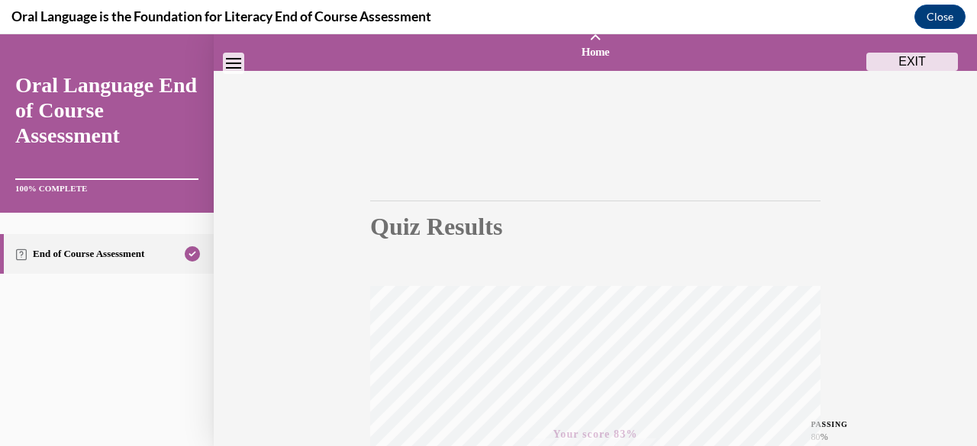
scroll to position [0, 0]
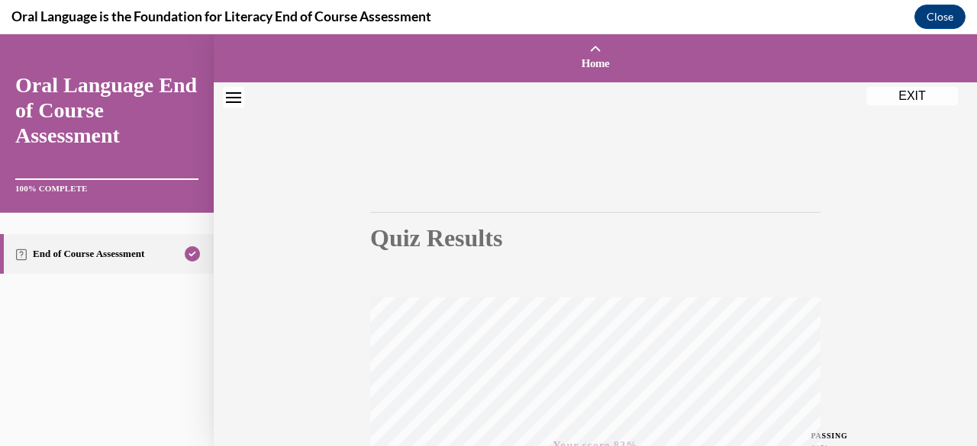
click at [912, 98] on button "EXIT" at bounding box center [912, 96] width 92 height 18
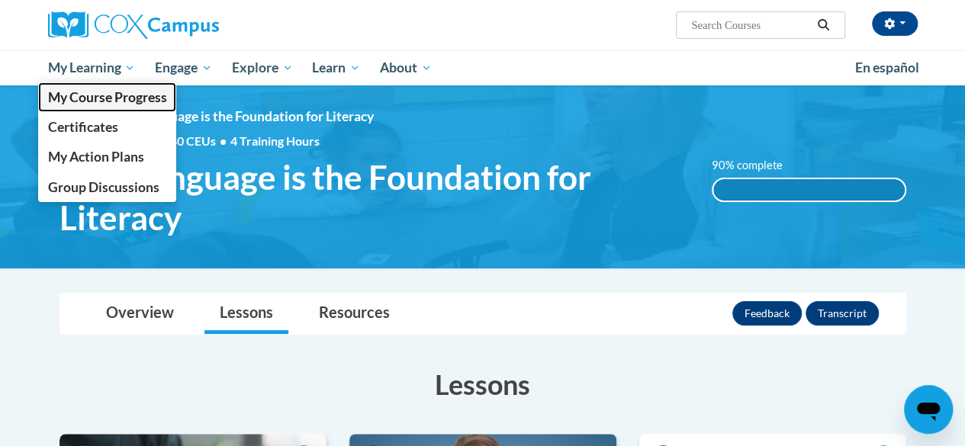
click at [108, 84] on link "My Course Progress" at bounding box center [107, 97] width 139 height 30
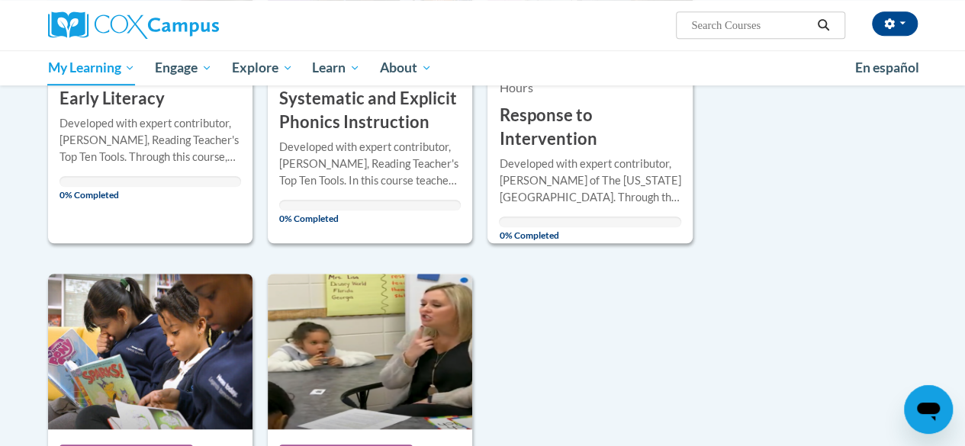
scroll to position [420, 0]
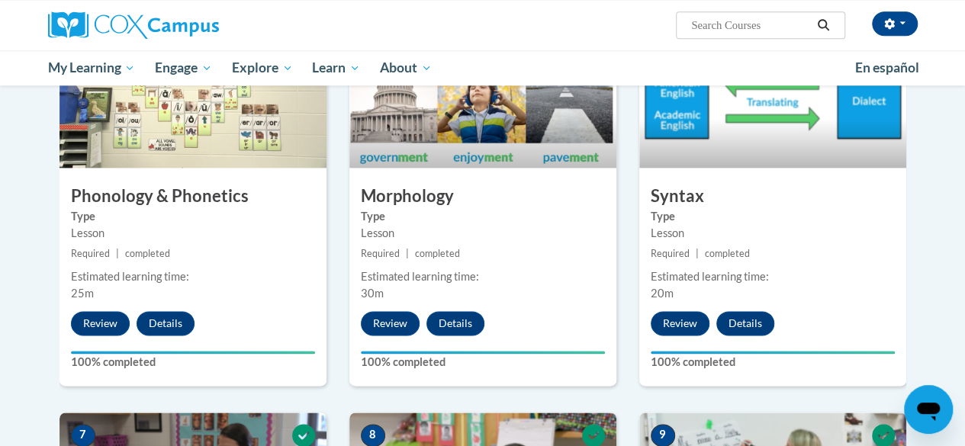
scroll to position [864, 0]
click at [79, 72] on span "My Learning" at bounding box center [91, 68] width 88 height 18
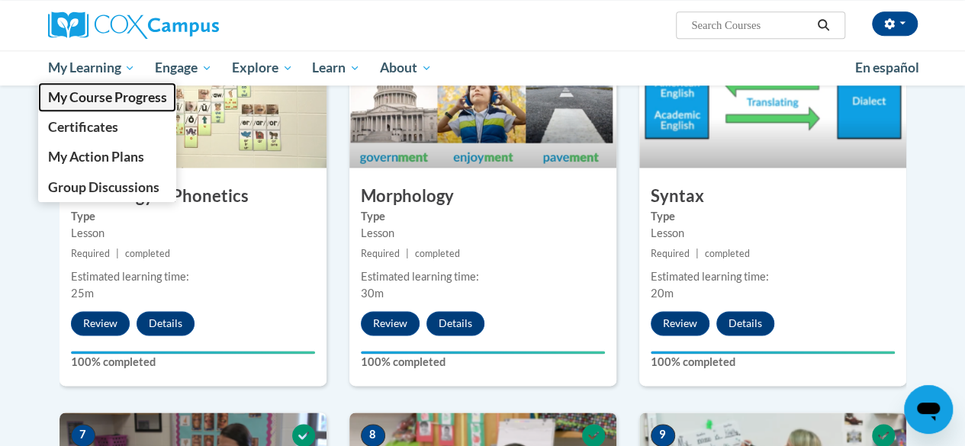
click at [46, 103] on link "My Course Progress" at bounding box center [107, 97] width 139 height 30
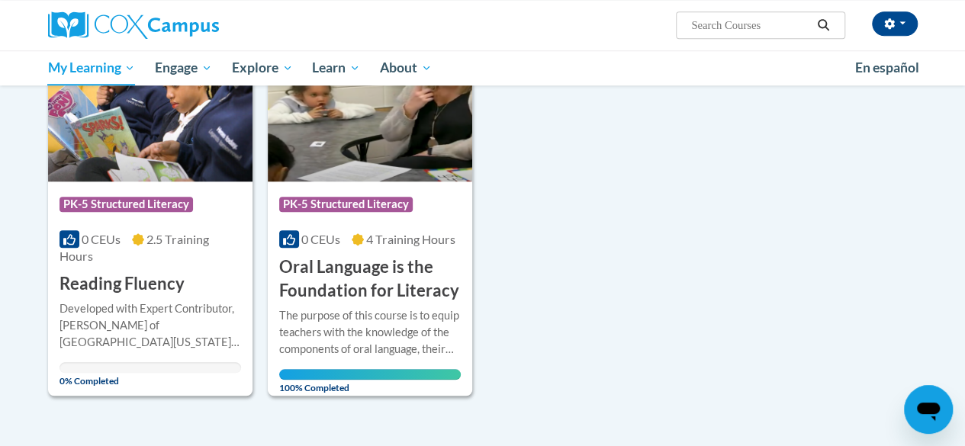
scroll to position [668, 0]
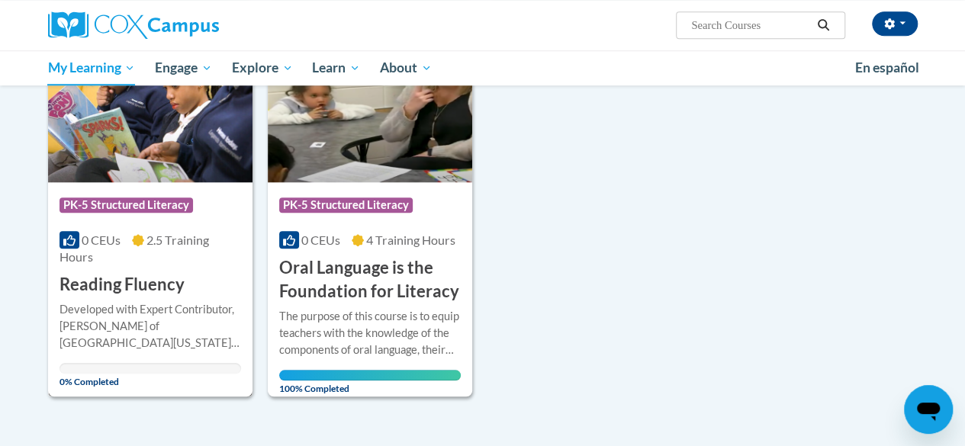
click at [139, 278] on h3 "Reading Fluency" at bounding box center [122, 285] width 125 height 24
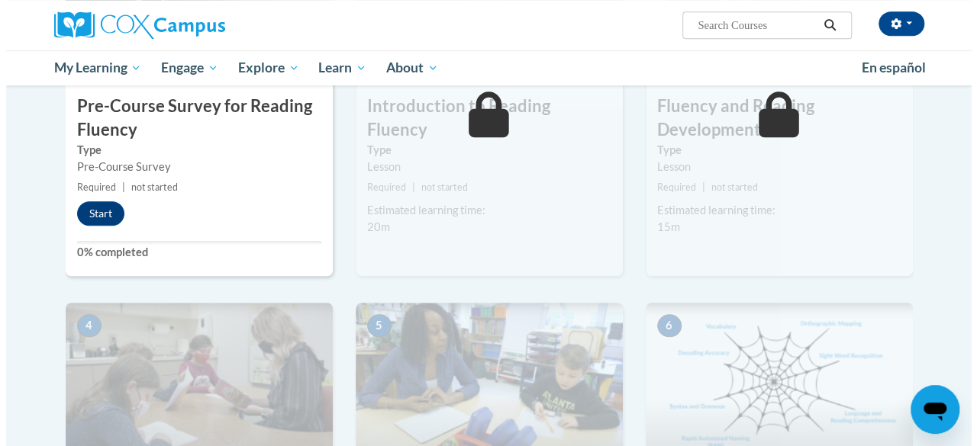
scroll to position [450, 0]
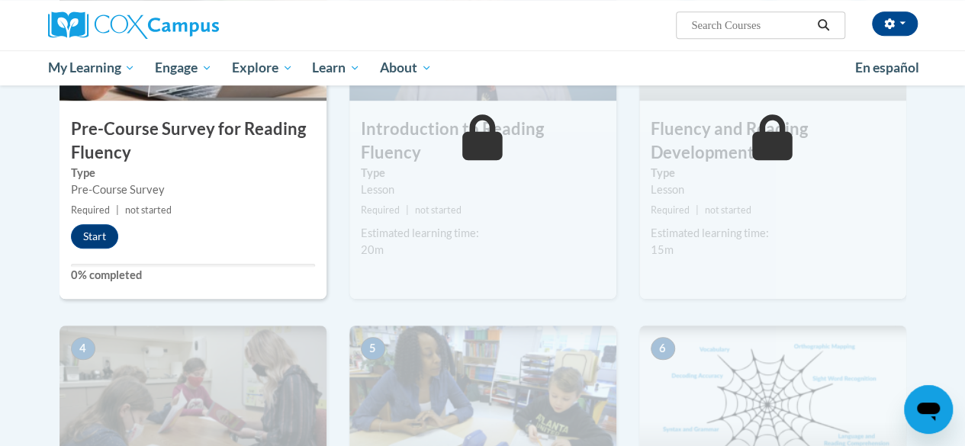
click at [82, 236] on button "Start" at bounding box center [94, 236] width 47 height 24
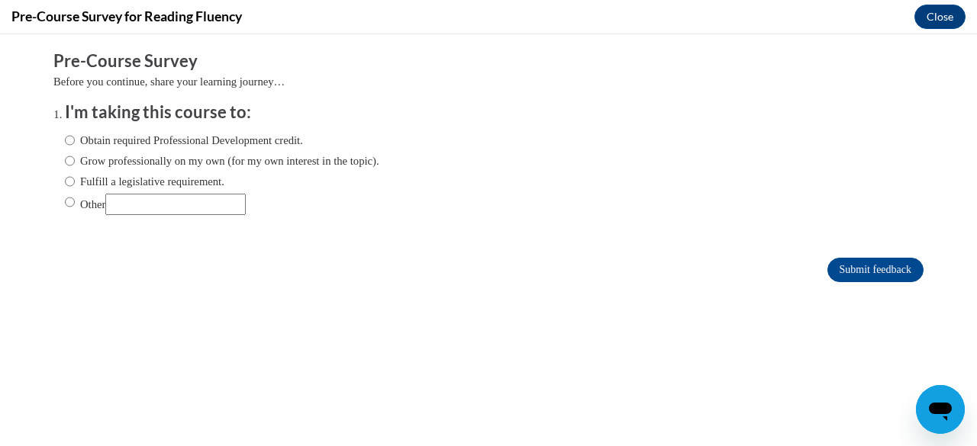
scroll to position [0, 0]
click at [830, 276] on input "Submit feedback" at bounding box center [875, 270] width 96 height 24
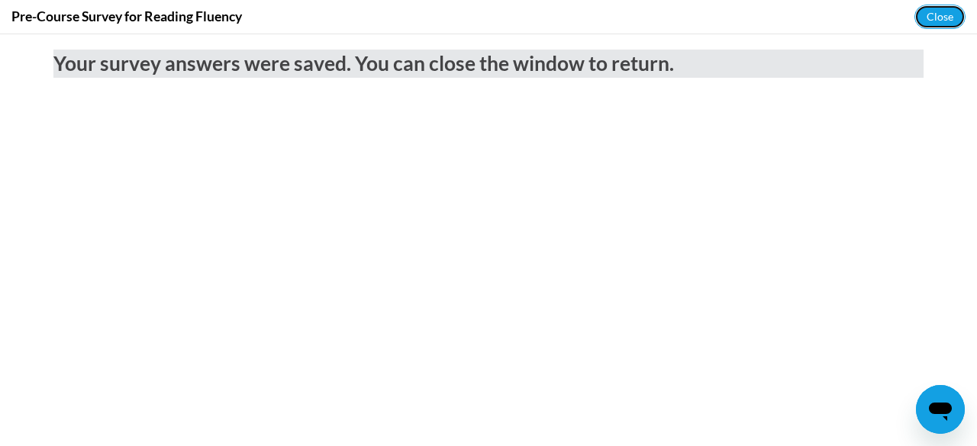
click at [937, 24] on button "Close" at bounding box center [939, 17] width 51 height 24
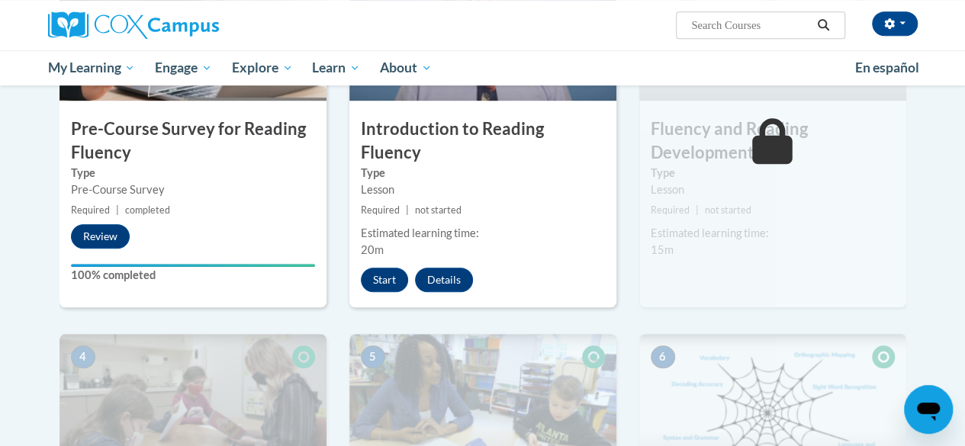
click at [405, 268] on div "Start Details Feedback" at bounding box center [420, 280] width 143 height 24
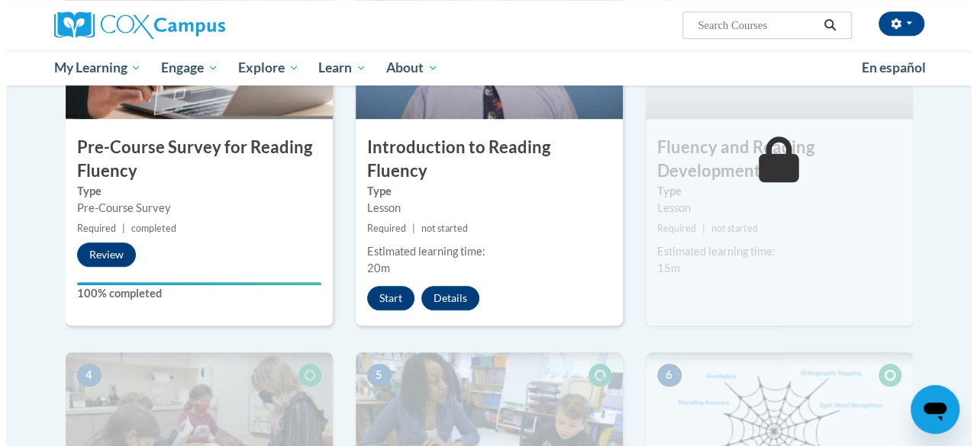
scroll to position [446, 0]
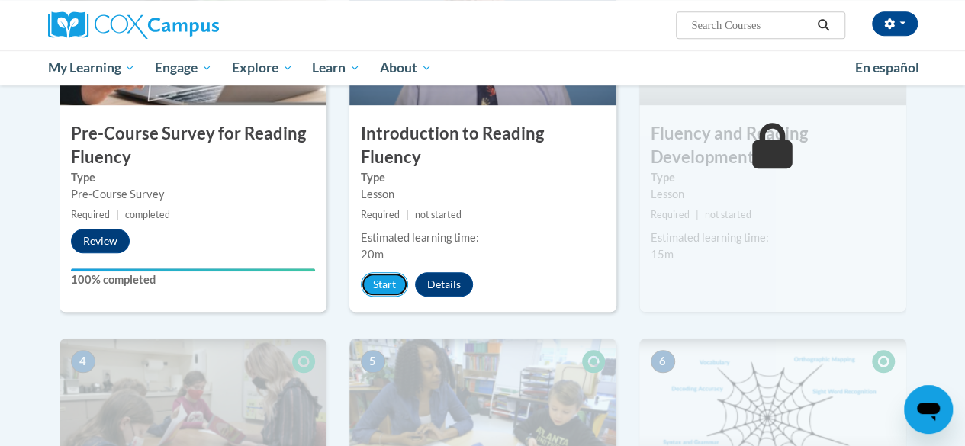
click at [380, 272] on button "Start" at bounding box center [384, 284] width 47 height 24
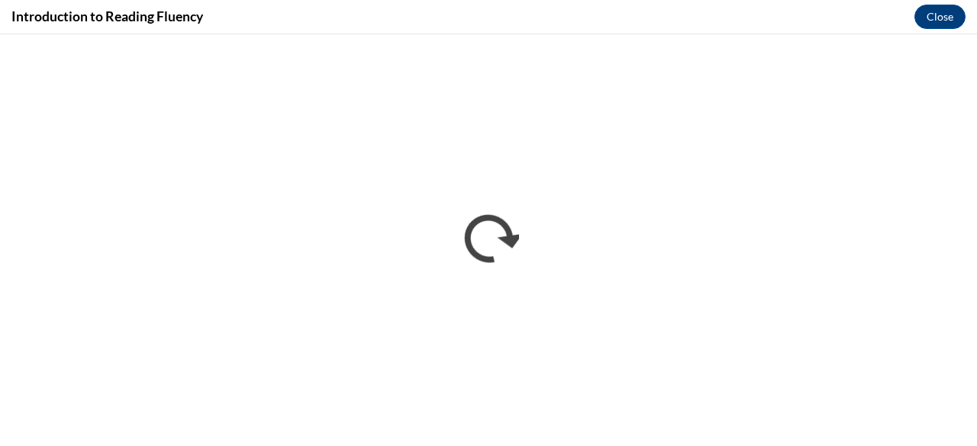
scroll to position [0, 0]
